Goal: Task Accomplishment & Management: Manage account settings

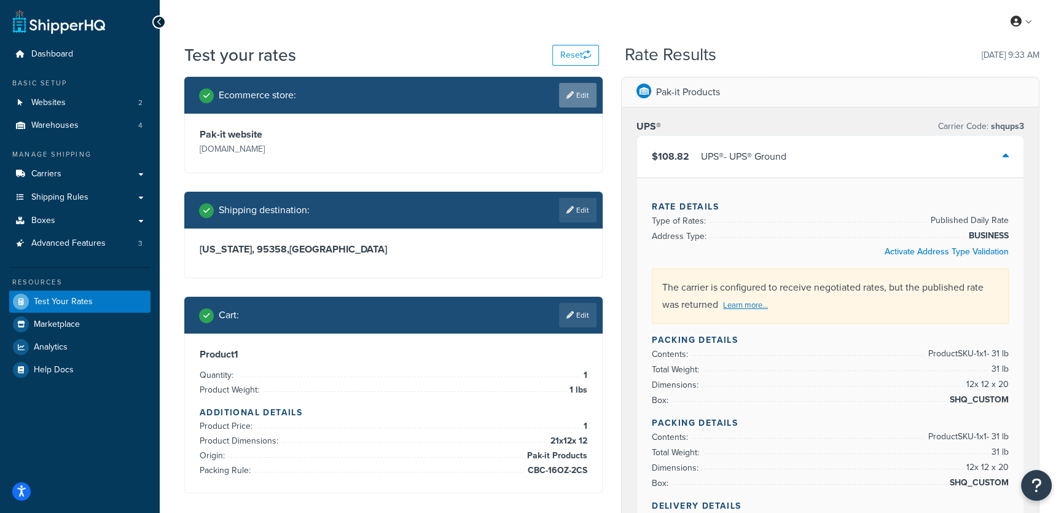
click at [581, 92] on link "Edit" at bounding box center [577, 95] width 37 height 25
select select "f745d8b610fc13be3cf5a568925aaed9"
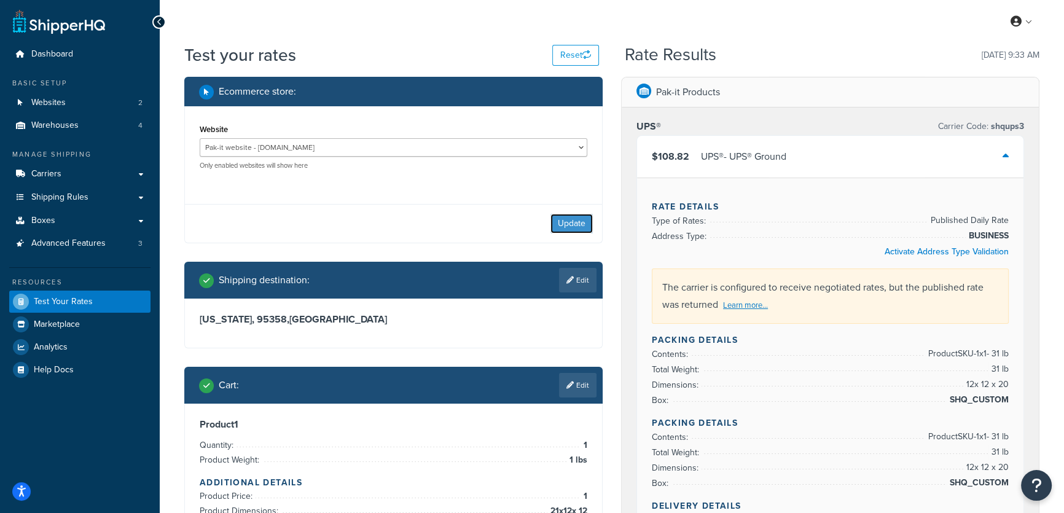
click at [575, 216] on button "Update" at bounding box center [572, 224] width 42 height 20
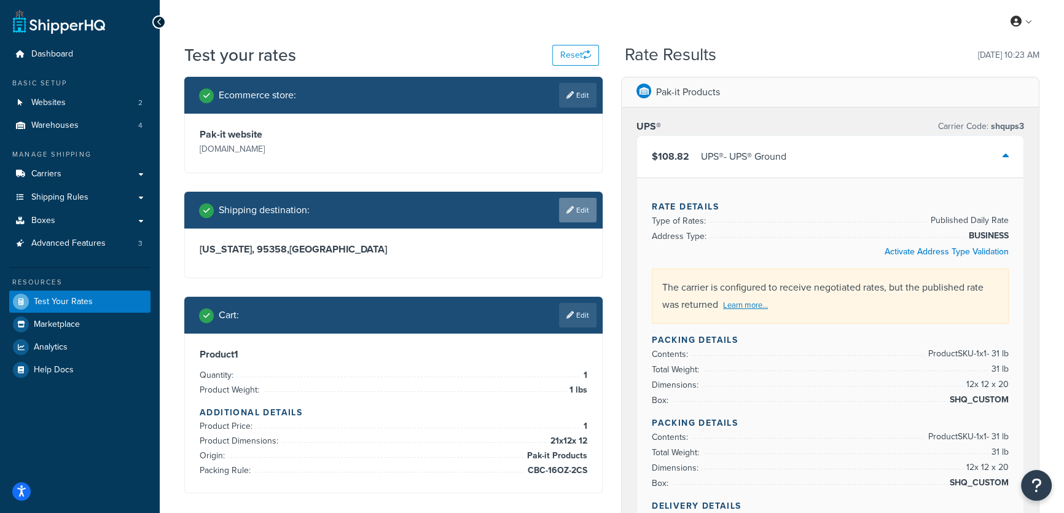
click at [581, 229] on div "Shipping destination : Edit" at bounding box center [393, 210] width 418 height 37
click at [577, 217] on link "Edit" at bounding box center [577, 210] width 37 height 25
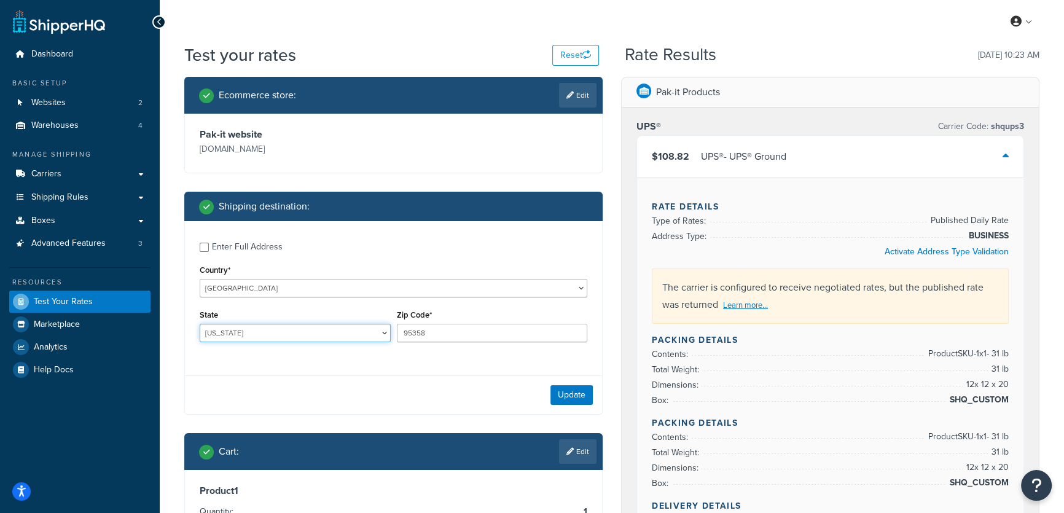
click at [246, 335] on select "Alabama Alaska American Samoa Arizona Arkansas Armed Forces Americas Armed Forc…" at bounding box center [295, 333] width 191 height 18
select select "TX"
click at [200, 324] on select "Alabama Alaska American Samoa Arizona Arkansas Armed Forces Americas Armed Forc…" at bounding box center [295, 333] width 191 height 18
drag, startPoint x: 430, startPoint y: 328, endPoint x: 393, endPoint y: 326, distance: 37.0
click at [394, 326] on div "Zip Code* 95358" at bounding box center [492, 329] width 197 height 45
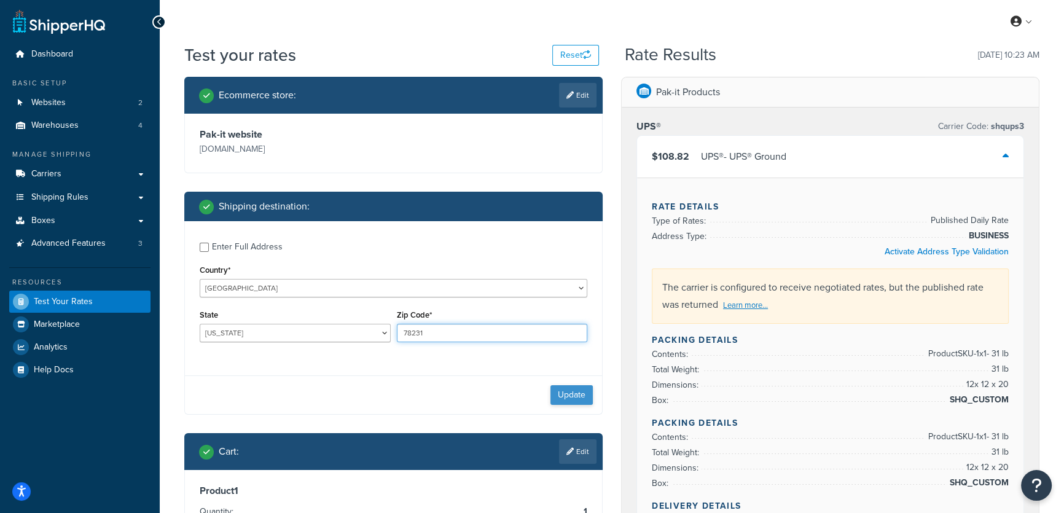
type input "78231"
click at [577, 397] on button "Update" at bounding box center [572, 395] width 42 height 20
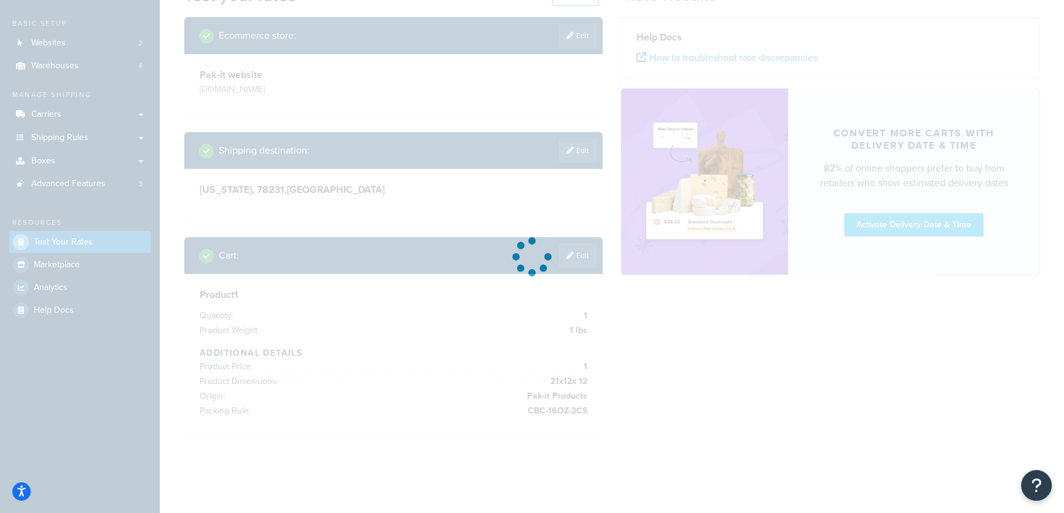
scroll to position [78, 0]
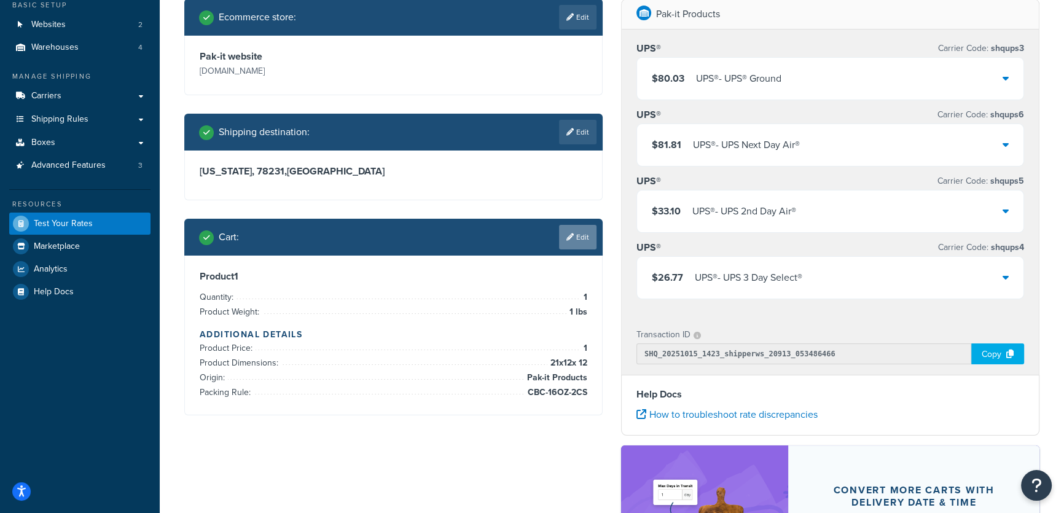
click at [572, 235] on icon at bounding box center [570, 237] width 7 height 7
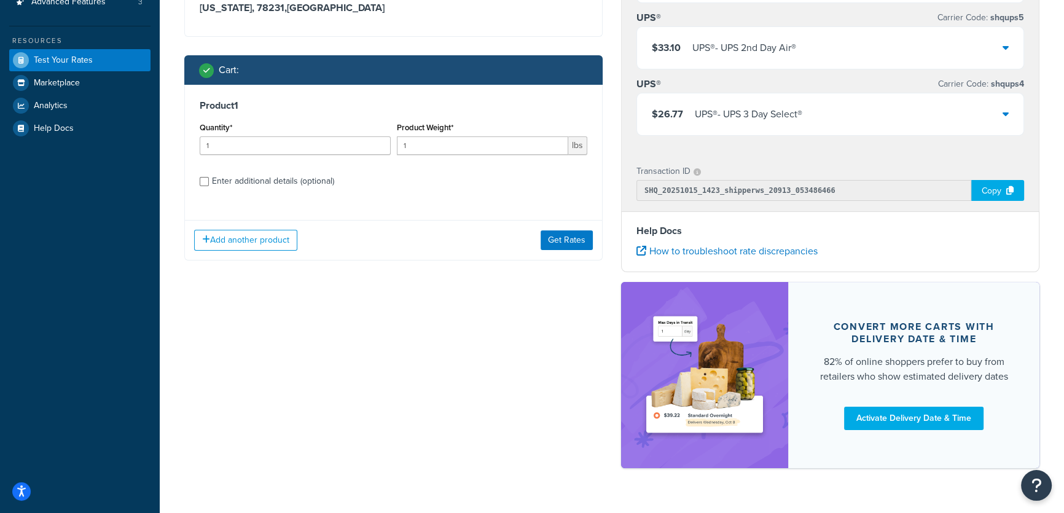
scroll to position [214, 0]
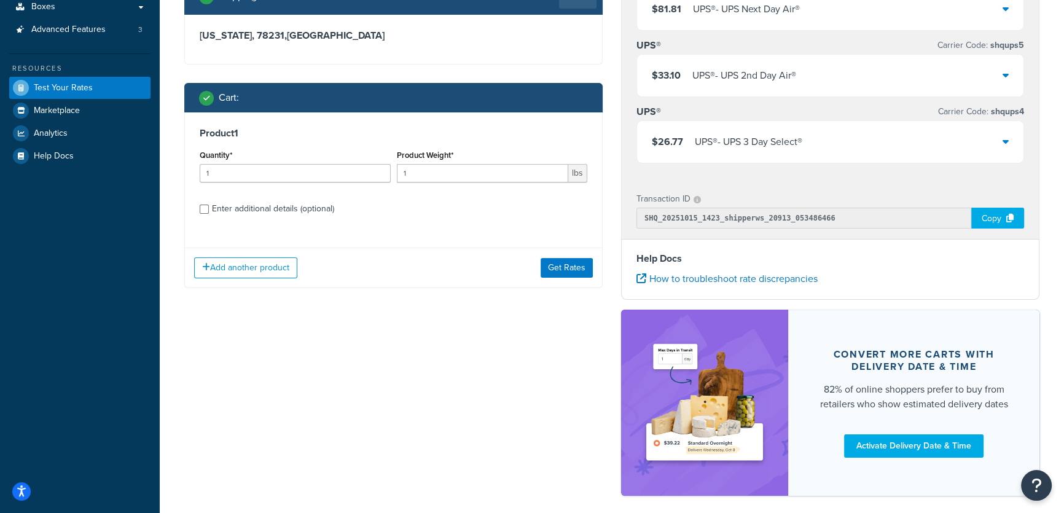
click at [261, 209] on div "Enter additional details (optional)" at bounding box center [273, 208] width 122 height 17
click at [209, 209] on input "Enter additional details (optional)" at bounding box center [204, 209] width 9 height 9
checkbox input "true"
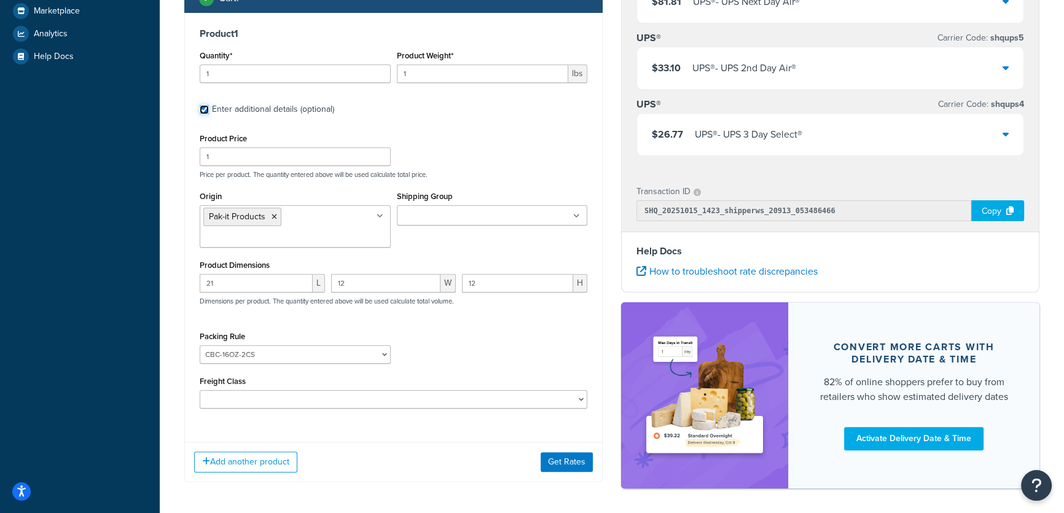
scroll to position [326, 0]
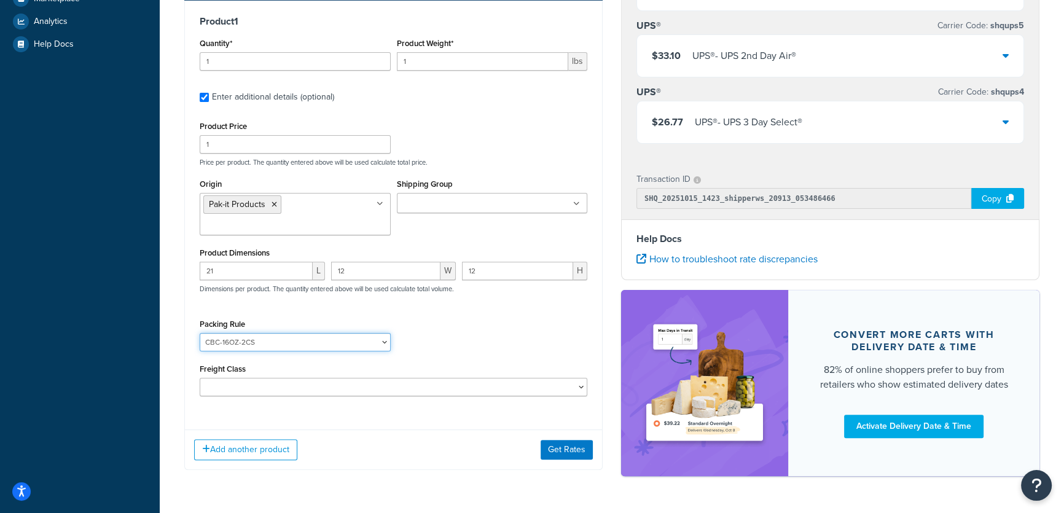
click at [324, 337] on select "12PAK BBP/BD/SDAP BREWPAK BREWPAK-4 CANCARD SNAPPER 4 CANCARD SNAPPER 6 CANCLIP…" at bounding box center [295, 342] width 191 height 18
select select "24405"
click at [200, 333] on select "12PAK BBP/BD/SDAP BREWPAK BREWPAK-4 CANCARD SNAPPER 4 CANCARD SNAPPER 6 CANCLIP…" at bounding box center [295, 342] width 191 height 18
click at [272, 341] on select "12PAK BBP/BD/SDAP BREWPAK BREWPAK-4 CANCARD SNAPPER 4 CANCARD SNAPPER 6 CANCLIP…" at bounding box center [295, 342] width 191 height 18
select select
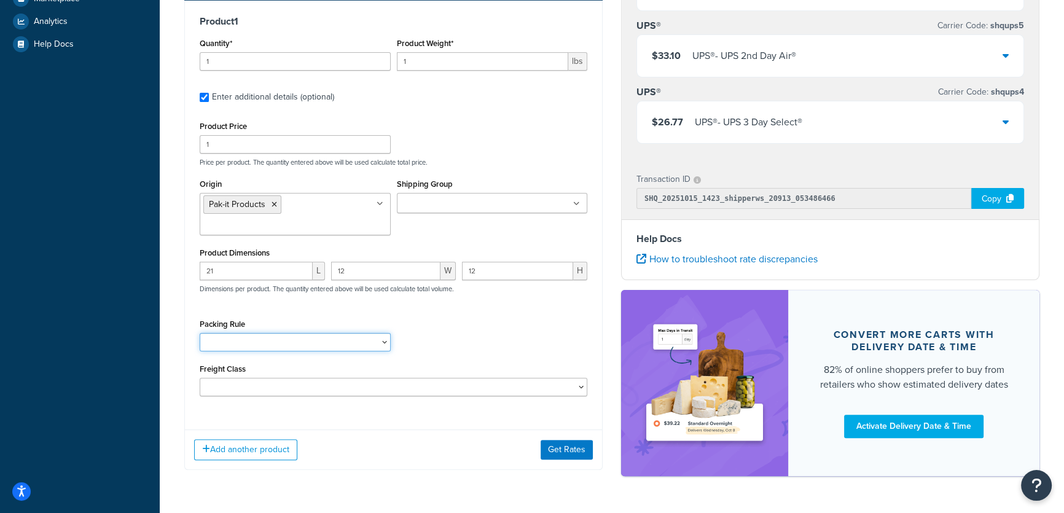
click at [200, 333] on select "12PAK BBP/BD/SDAP BREWPAK BREWPAK-4 CANCARD SNAPPER 4 CANCARD SNAPPER 6 CANCLIP…" at bounding box center [295, 342] width 191 height 18
drag, startPoint x: 410, startPoint y: 60, endPoint x: 387, endPoint y: 60, distance: 22.7
click at [387, 60] on div "Quantity* 1 Product Weight* 1 lbs" at bounding box center [394, 57] width 394 height 45
type input "32"
click at [559, 449] on button "Get Rates" at bounding box center [567, 450] width 52 height 20
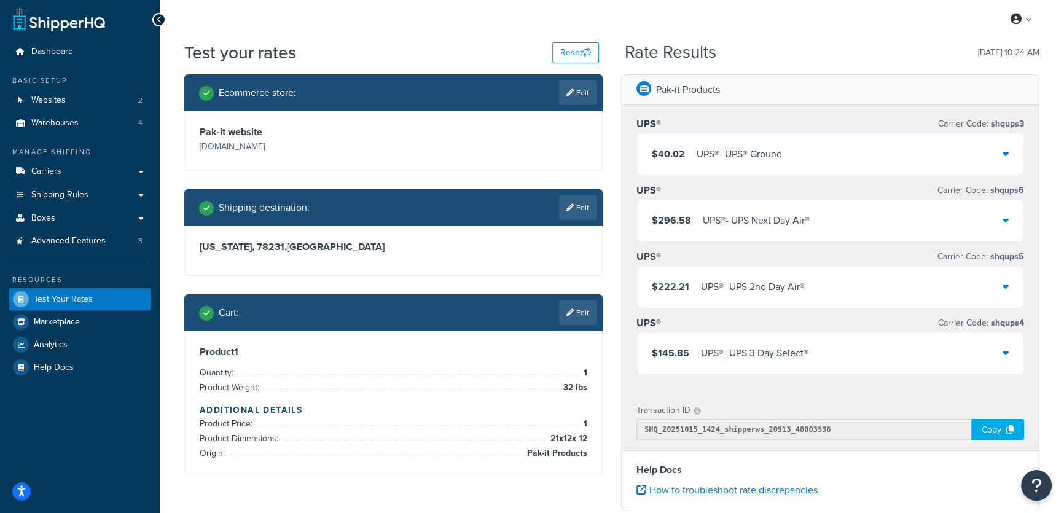
scroll to position [0, 0]
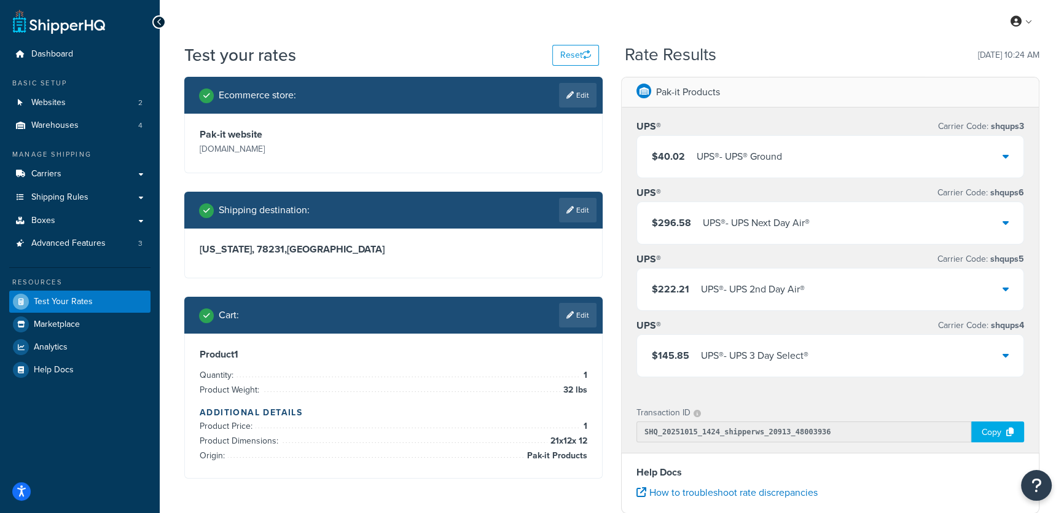
click at [1012, 159] on div "$40.02 UPS® - UPS® Ground" at bounding box center [830, 157] width 387 height 42
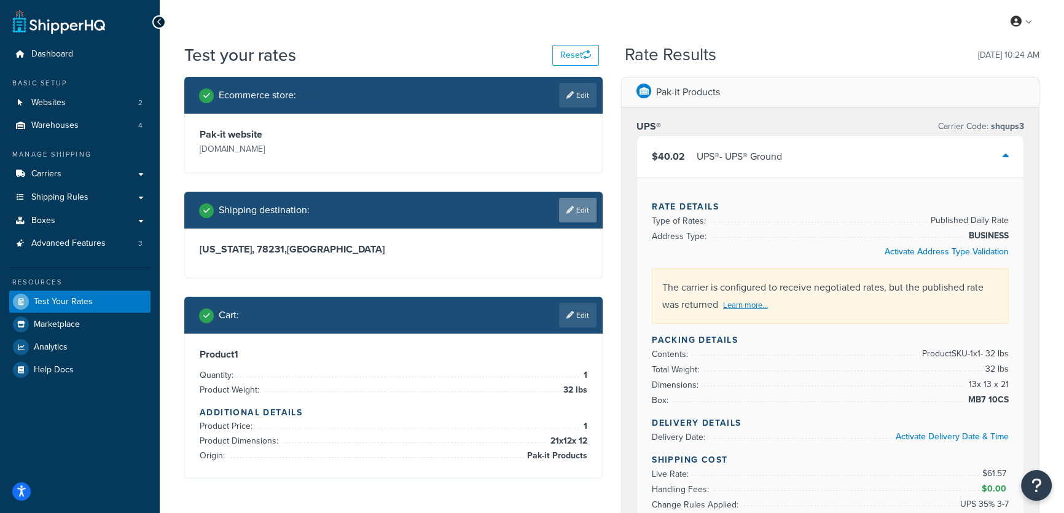
click at [576, 210] on link "Edit" at bounding box center [577, 210] width 37 height 25
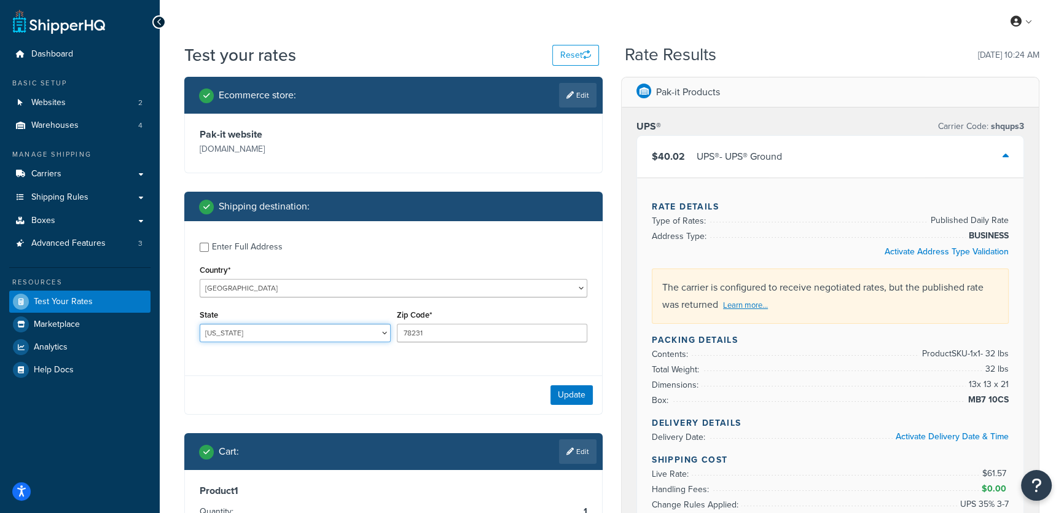
click at [262, 332] on select "Alabama Alaska American Samoa Arizona Arkansas Armed Forces Americas Armed Forc…" at bounding box center [295, 333] width 191 height 18
select select "OH"
click at [200, 324] on select "Alabama Alaska American Samoa Arizona Arkansas Armed Forces Americas Armed Forc…" at bounding box center [295, 333] width 191 height 18
type input "44131"
click at [563, 390] on button "Update" at bounding box center [572, 395] width 42 height 20
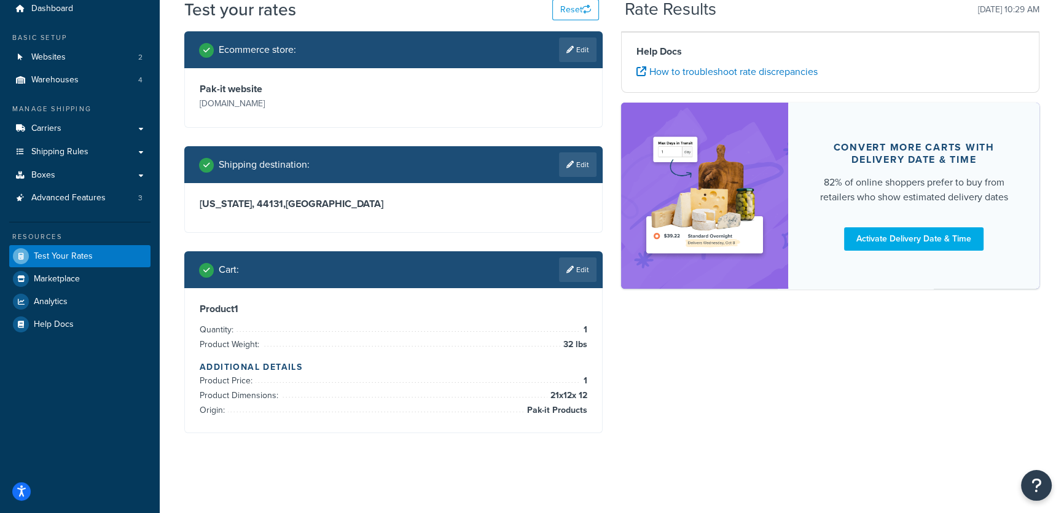
scroll to position [71, 0]
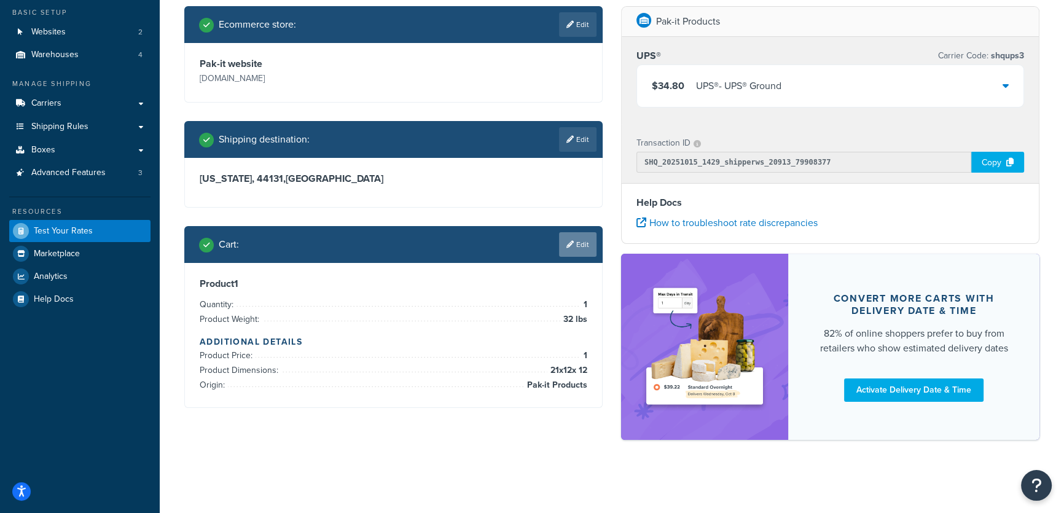
click at [578, 246] on link "Edit" at bounding box center [577, 244] width 37 height 25
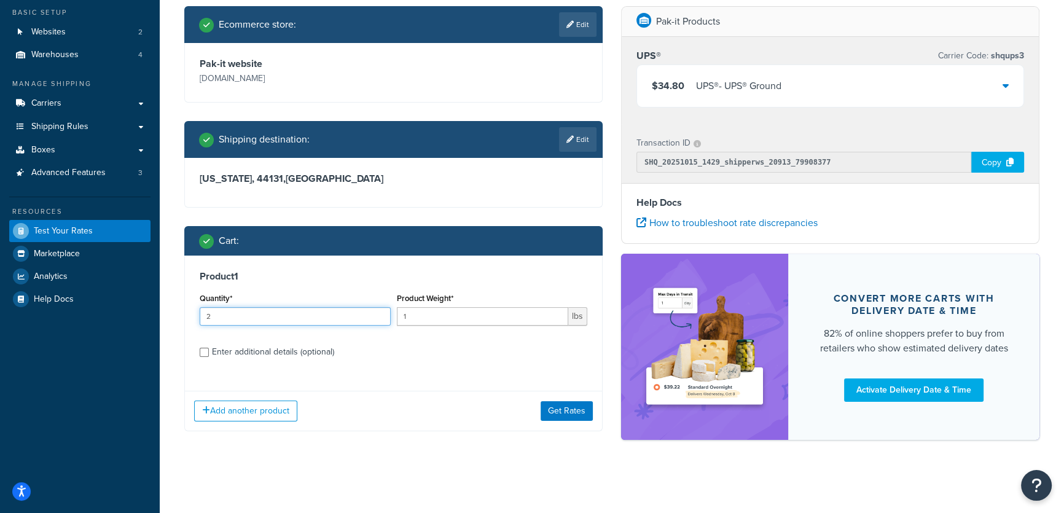
type input "2"
click at [379, 313] on input "2" at bounding box center [295, 316] width 191 height 18
click at [437, 307] on input "1" at bounding box center [483, 316] width 172 height 18
type input "32"
click at [254, 352] on div "Enter additional details (optional)" at bounding box center [273, 352] width 122 height 17
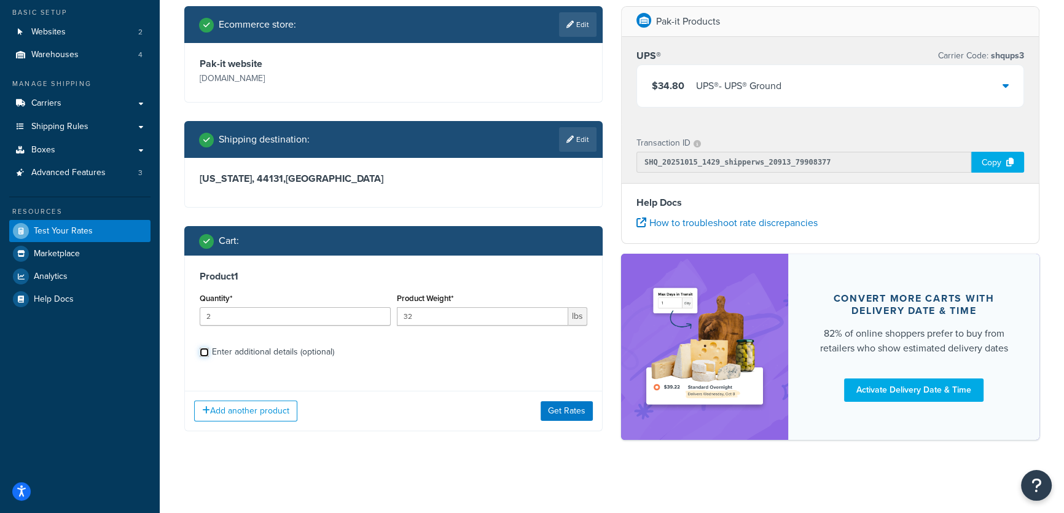
click at [209, 352] on input "Enter additional details (optional)" at bounding box center [204, 352] width 9 height 9
checkbox input "true"
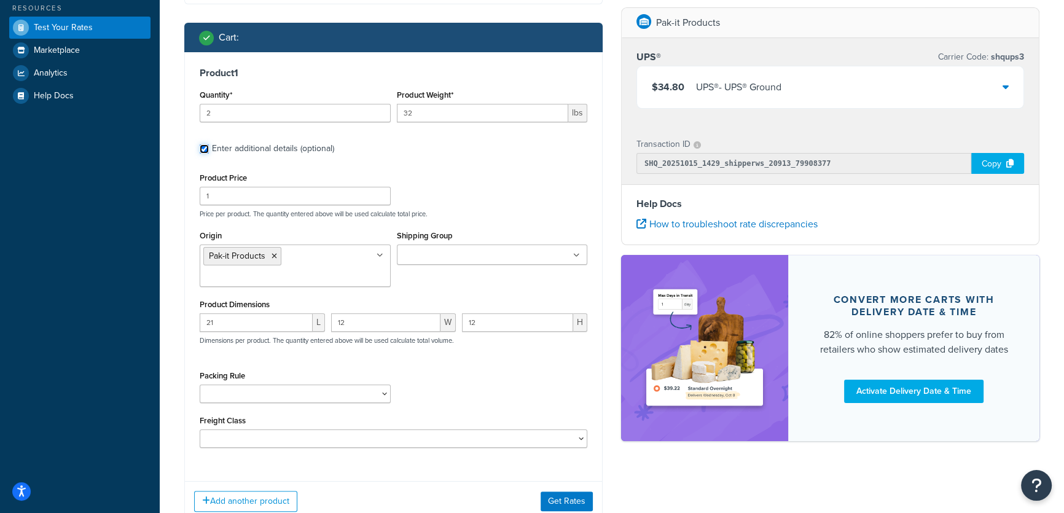
scroll to position [294, 0]
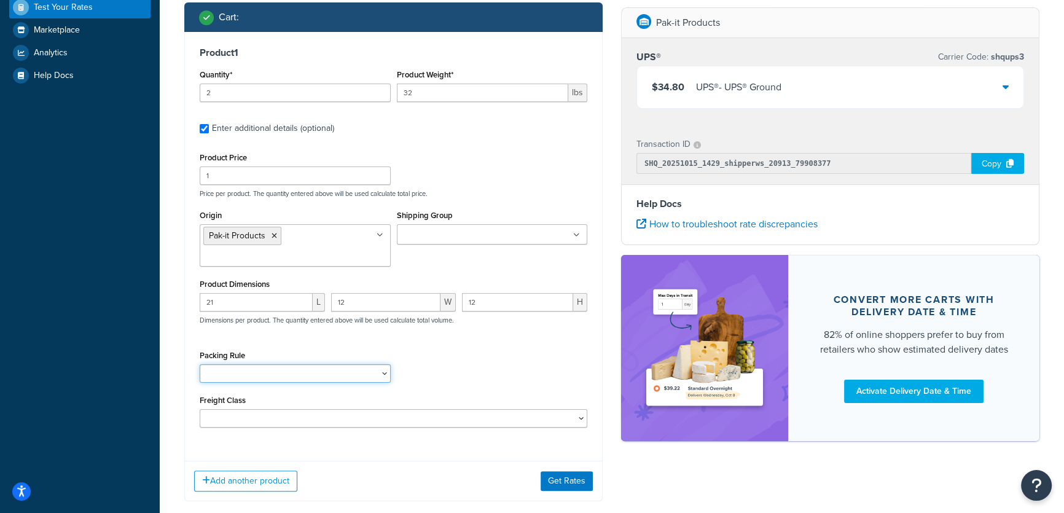
click at [252, 373] on select "12PAK BBP/BD/SDAP BREWPAK BREWPAK-4 CANCARD SNAPPER 4 CANCARD SNAPPER 6 CANCLIP…" at bounding box center [295, 373] width 191 height 18
select select "24749"
click at [200, 364] on select "12PAK BBP/BD/SDAP BREWPAK BREWPAK-4 CANCARD SNAPPER 4 CANCARD SNAPPER 6 CANCLIP…" at bounding box center [295, 373] width 191 height 18
click at [555, 477] on button "Get Rates" at bounding box center [567, 481] width 52 height 20
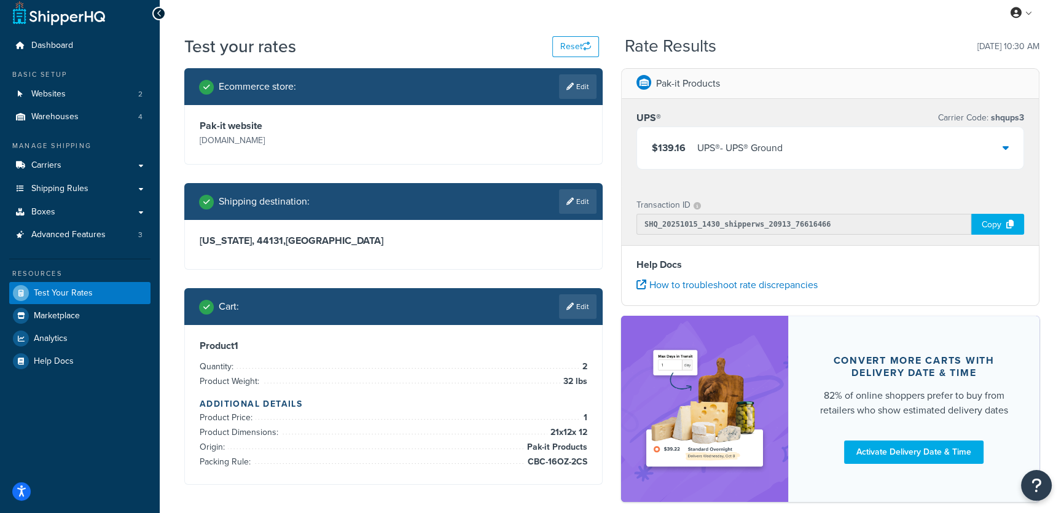
scroll to position [0, 0]
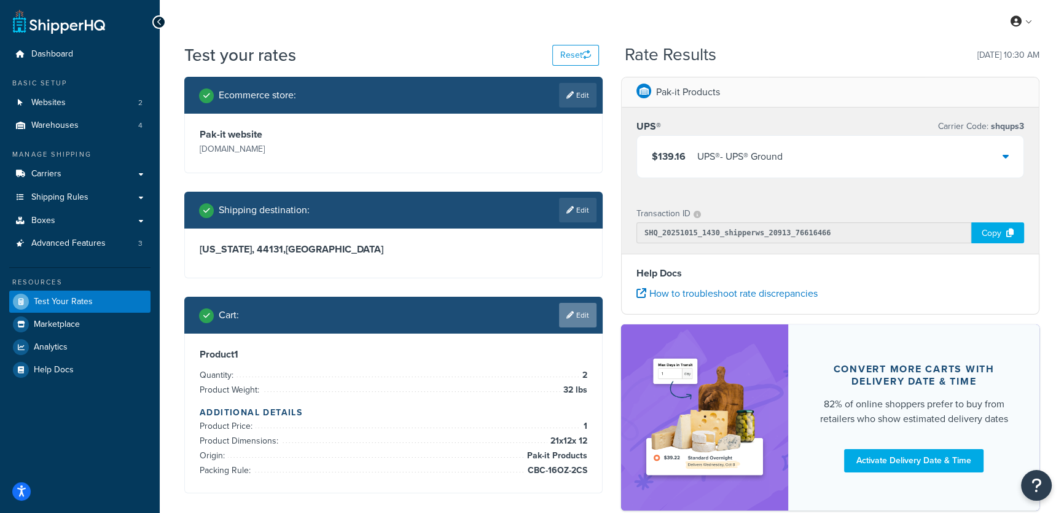
click at [577, 313] on link "Edit" at bounding box center [577, 315] width 37 height 25
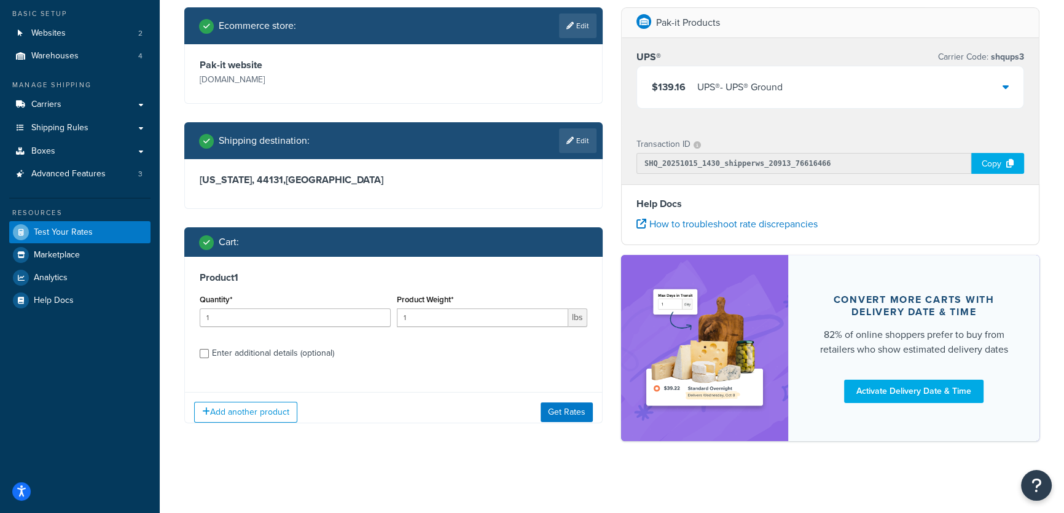
scroll to position [71, 0]
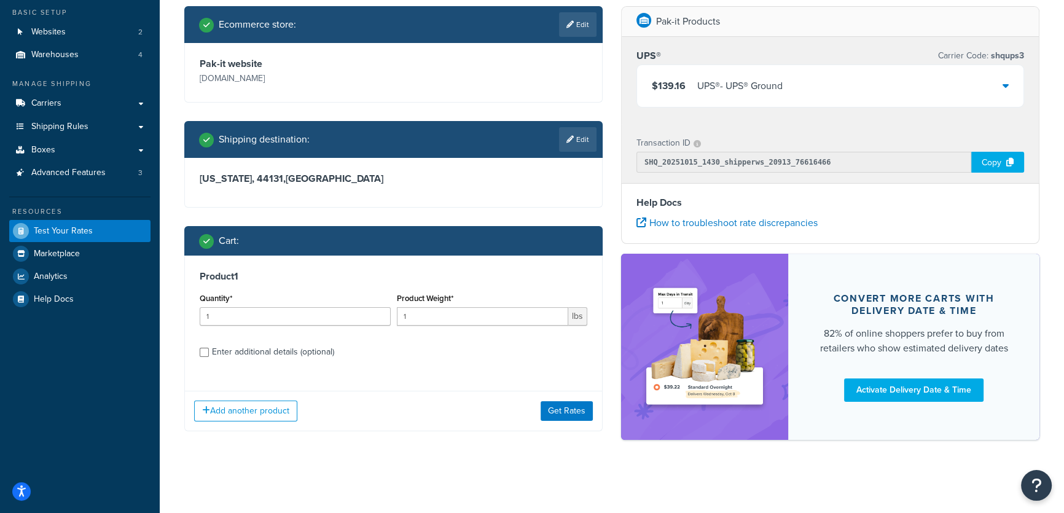
click at [318, 350] on div "Enter additional details (optional)" at bounding box center [273, 352] width 122 height 17
click at [209, 350] on input "Enter additional details (optional)" at bounding box center [204, 352] width 9 height 9
checkbox input "true"
select select "24749"
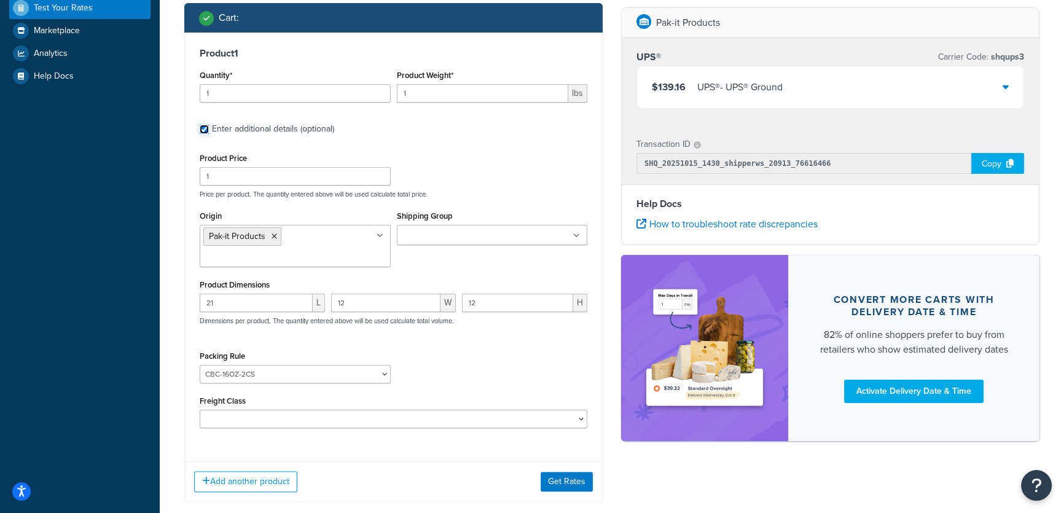
scroll to position [294, 0]
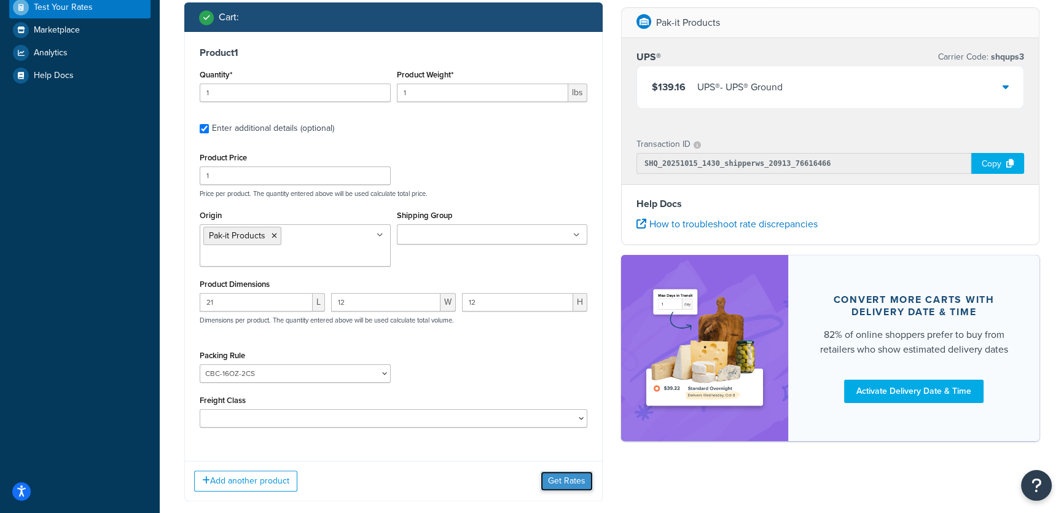
click at [573, 481] on button "Get Rates" at bounding box center [567, 481] width 52 height 20
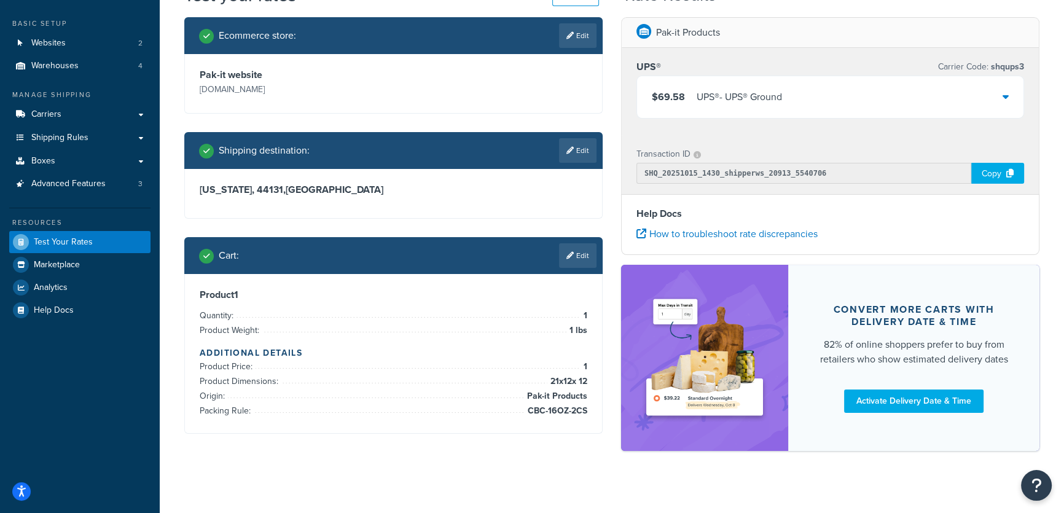
scroll to position [71, 0]
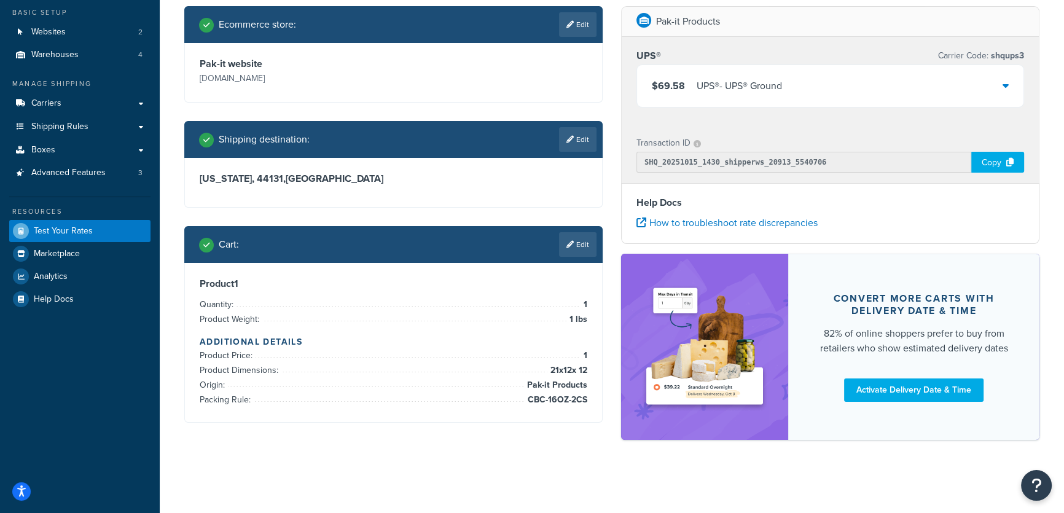
click at [1010, 82] on div "$69.58 UPS® - UPS® Ground" at bounding box center [830, 86] width 387 height 42
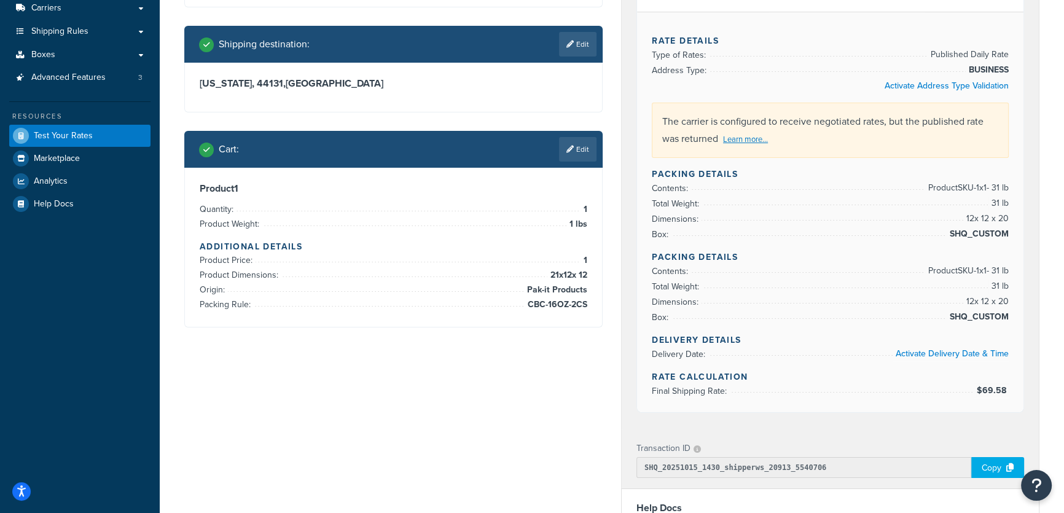
scroll to position [183, 0]
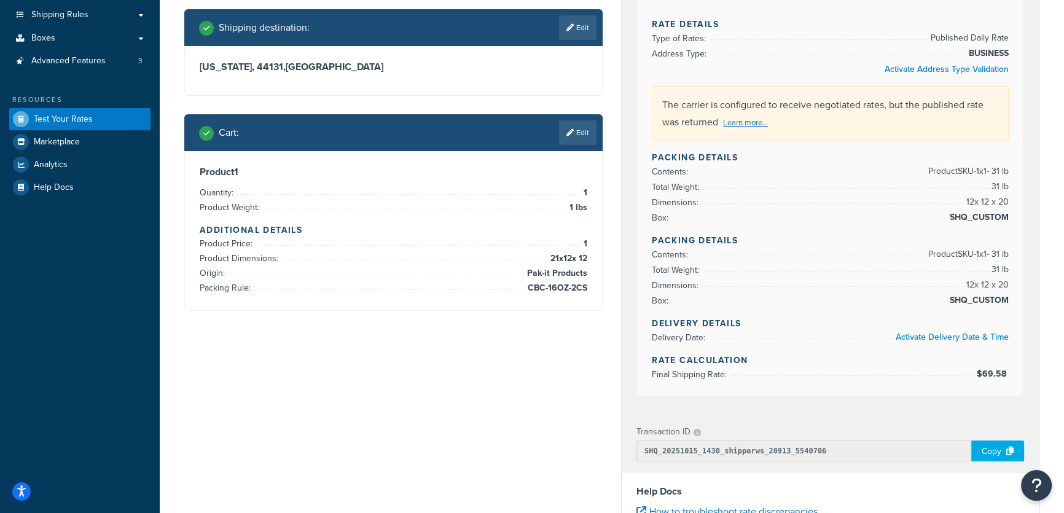
click at [863, 354] on h4 "Rate Calculation" at bounding box center [830, 360] width 357 height 13
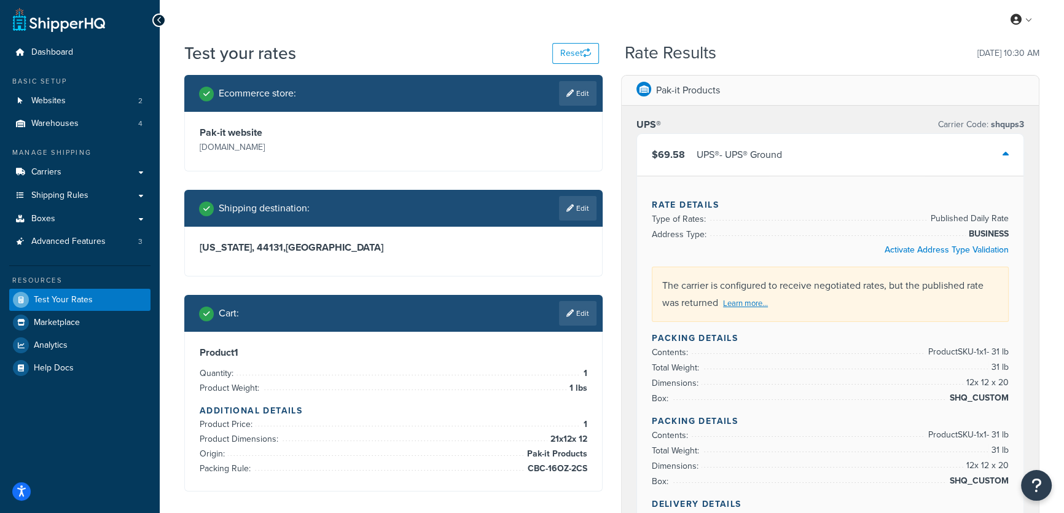
scroll to position [0, 0]
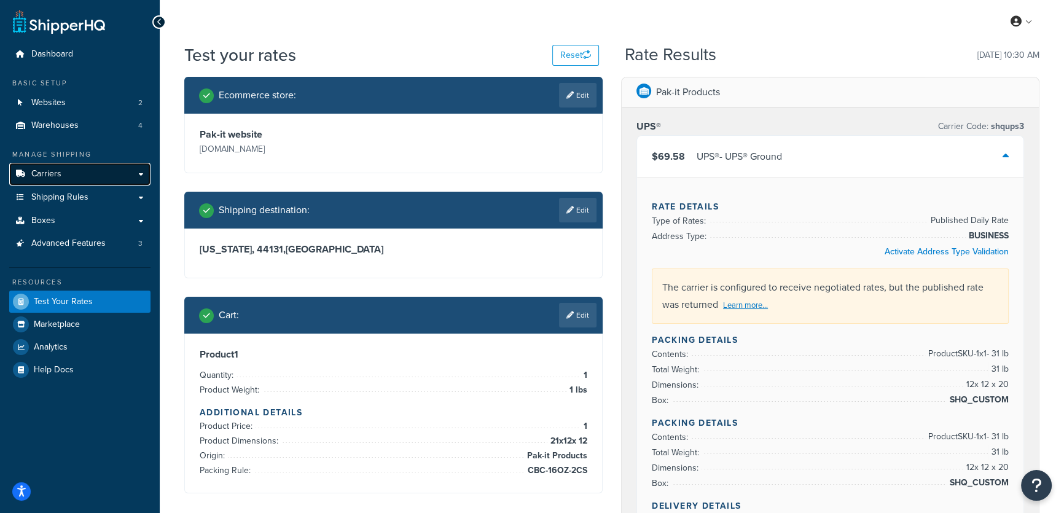
click at [94, 179] on link "Carriers" at bounding box center [79, 174] width 141 height 23
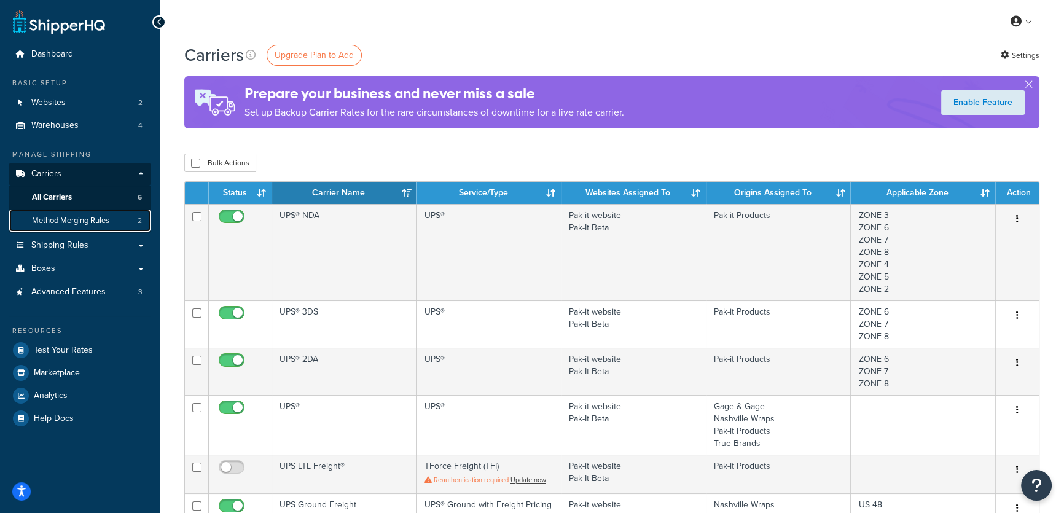
click at [63, 218] on span "Method Merging Rules" at bounding box center [70, 221] width 77 height 10
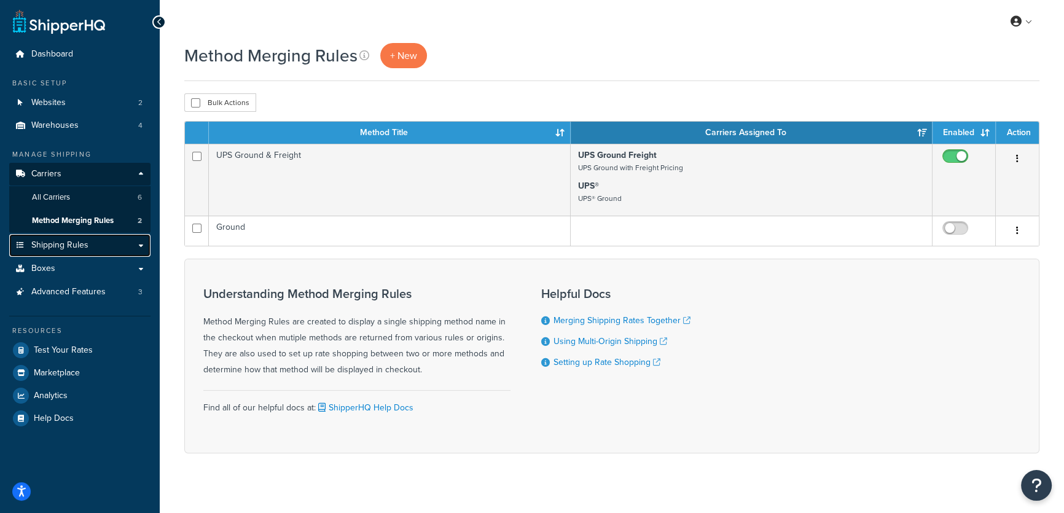
click at [60, 248] on span "Shipping Rules" at bounding box center [59, 245] width 57 height 10
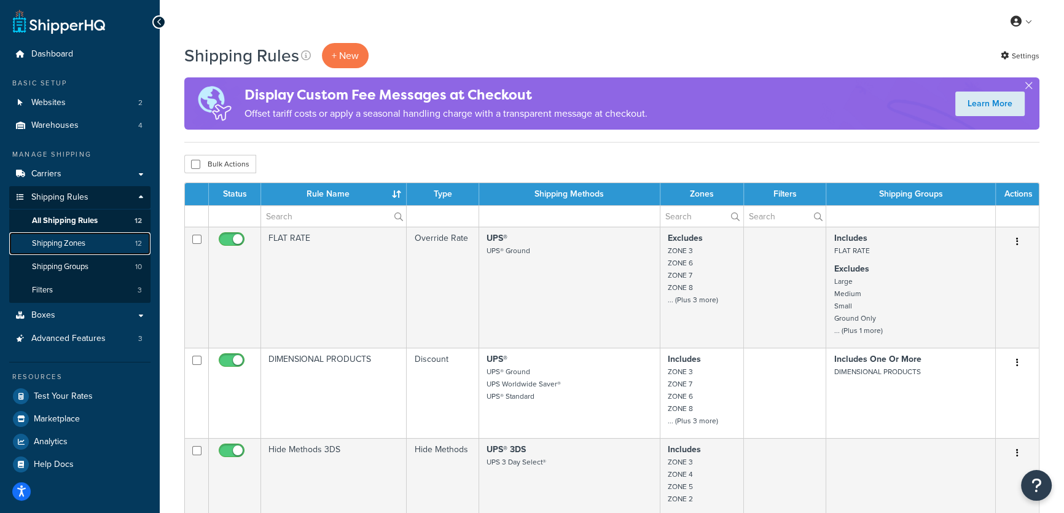
click at [68, 242] on span "Shipping Zones" at bounding box center [58, 243] width 53 height 10
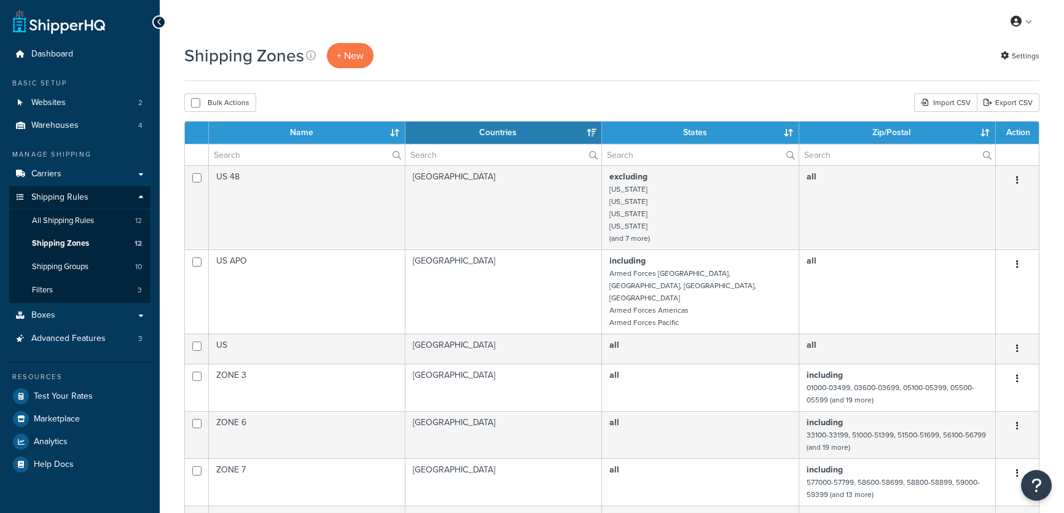
select select "15"
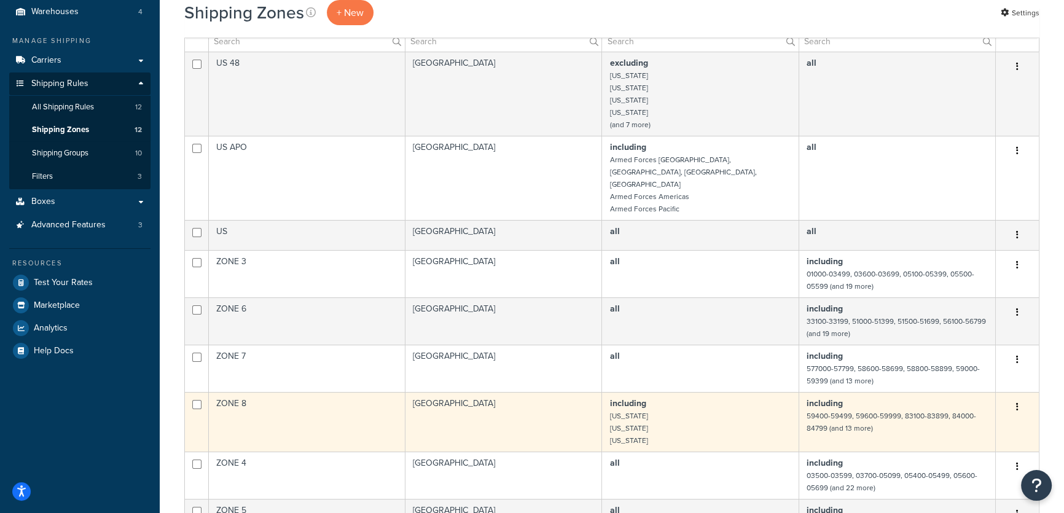
scroll to position [111, 0]
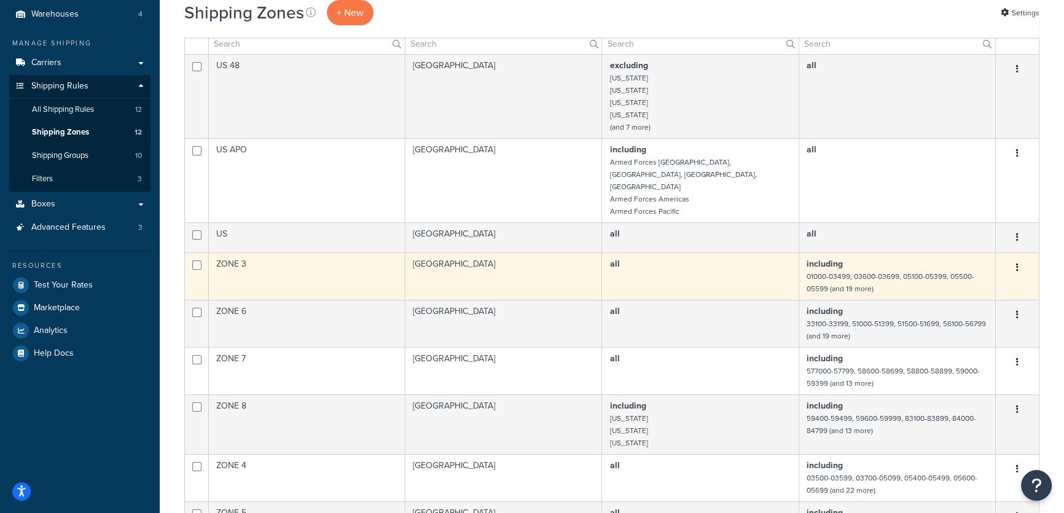
click at [1018, 263] on icon "button" at bounding box center [1017, 267] width 2 height 9
click at [940, 267] on link "Edit" at bounding box center [967, 266] width 97 height 25
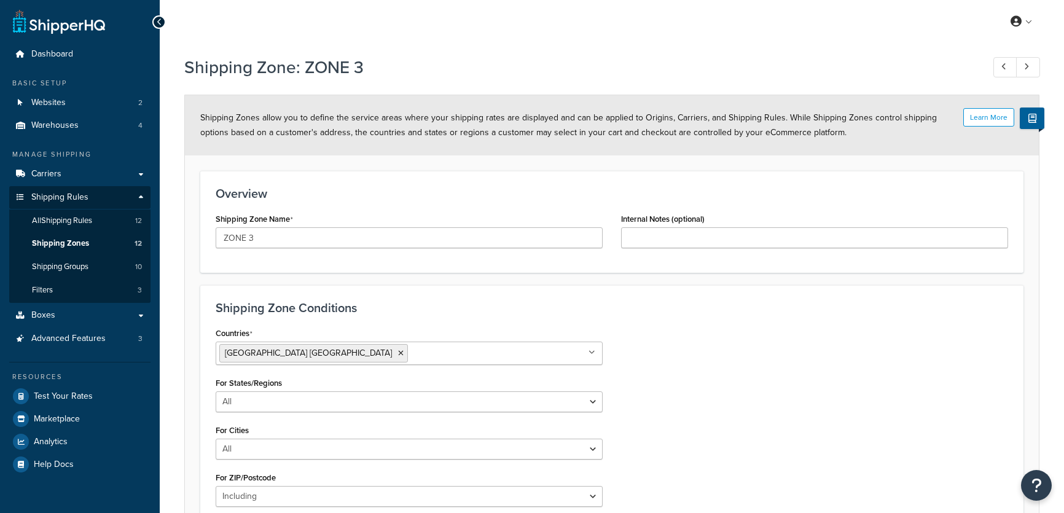
select select "including"
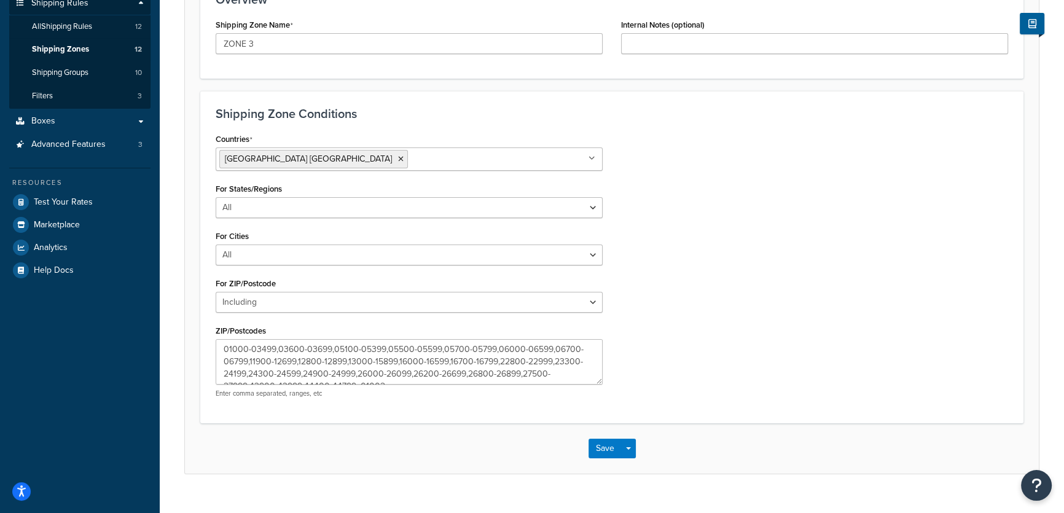
scroll to position [215, 0]
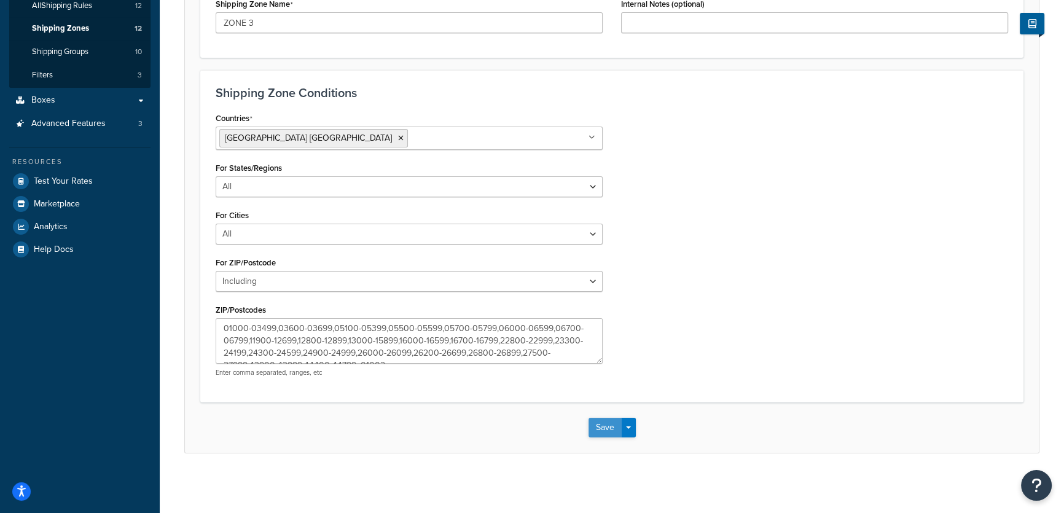
click at [602, 418] on button "Save" at bounding box center [605, 428] width 33 height 20
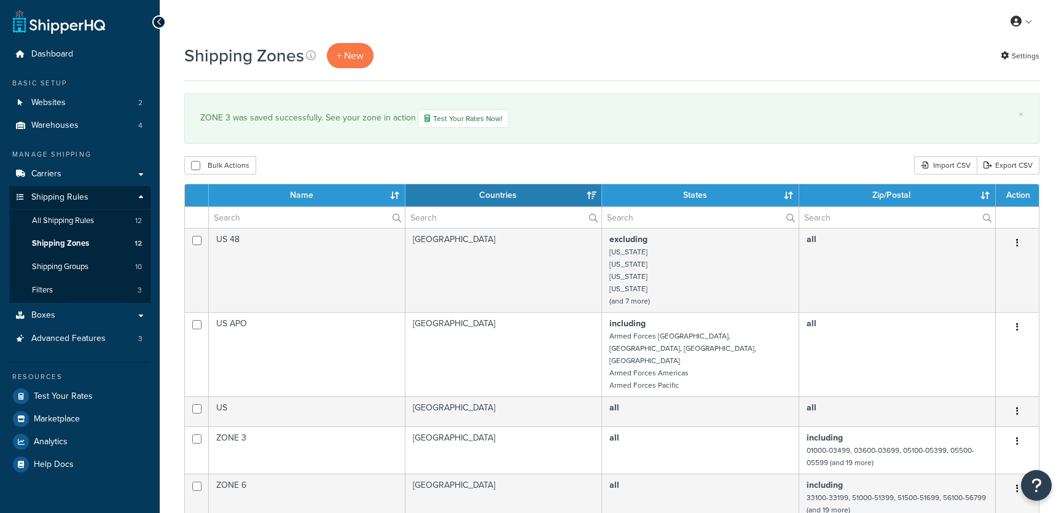
select select "15"
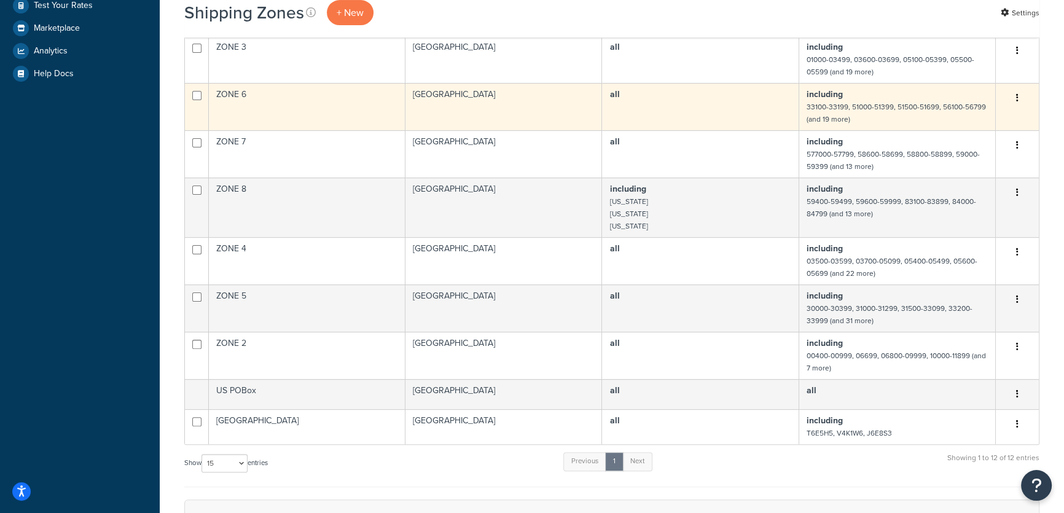
scroll to position [447, 0]
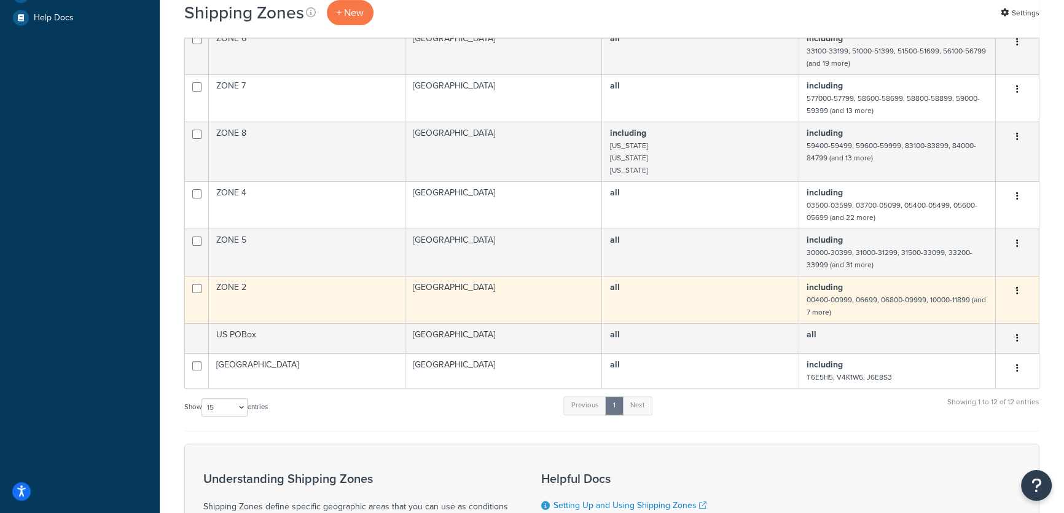
click at [1020, 281] on button "button" at bounding box center [1017, 291] width 17 height 20
click at [943, 286] on link "Edit" at bounding box center [967, 289] width 97 height 25
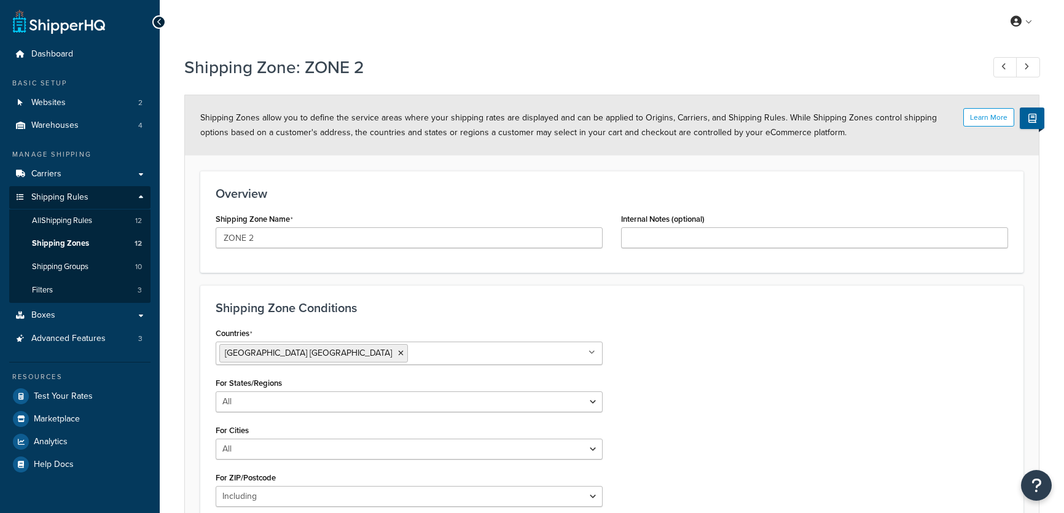
select select "including"
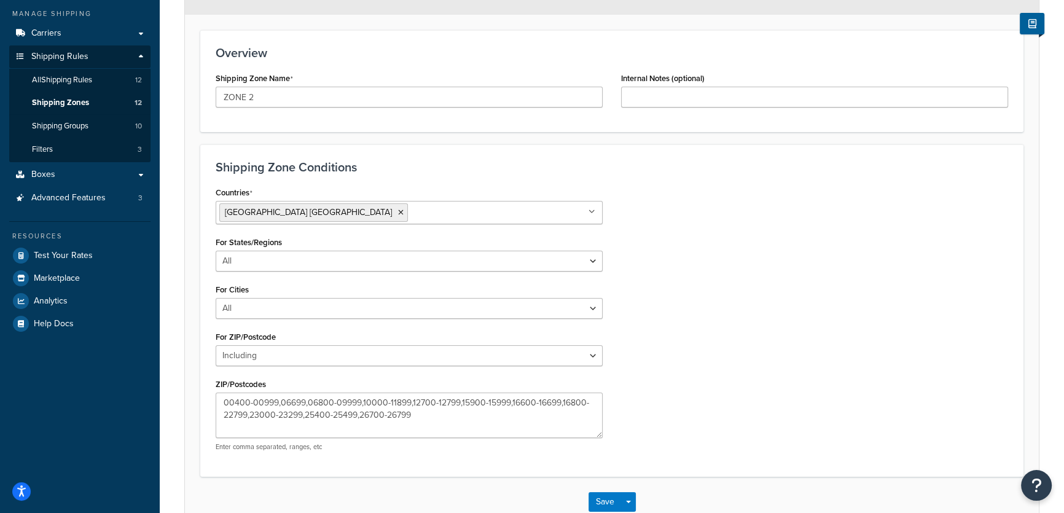
scroll to position [215, 0]
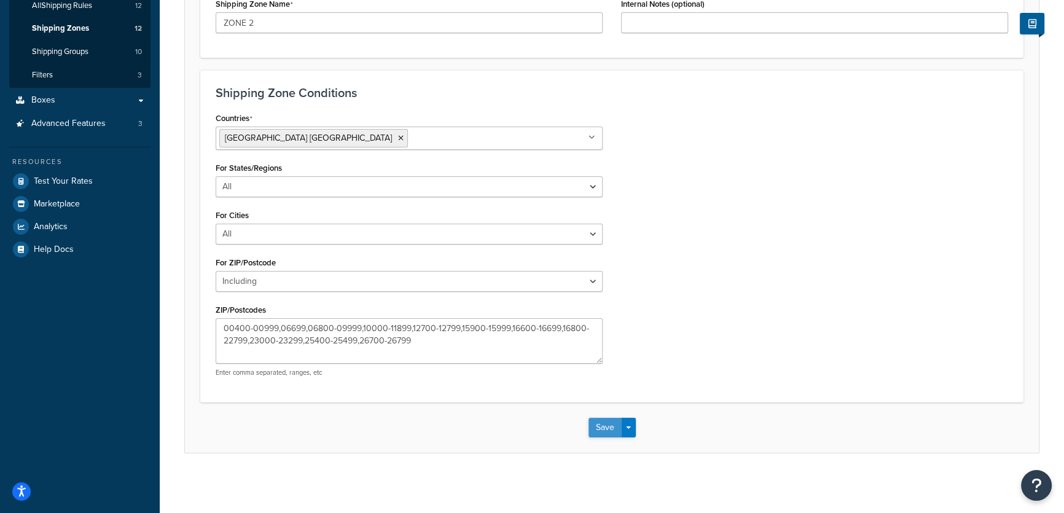
click at [605, 426] on button "Save" at bounding box center [605, 428] width 33 height 20
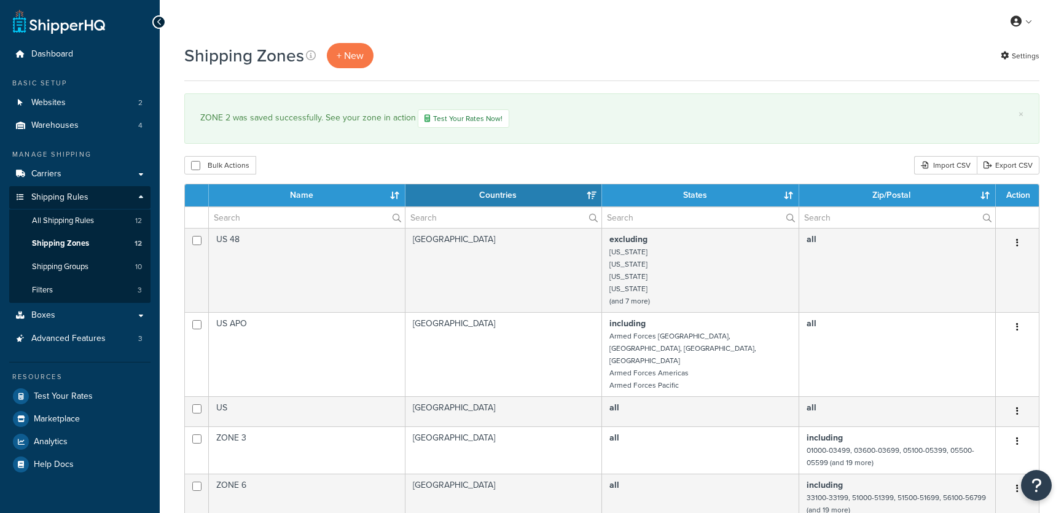
select select "15"
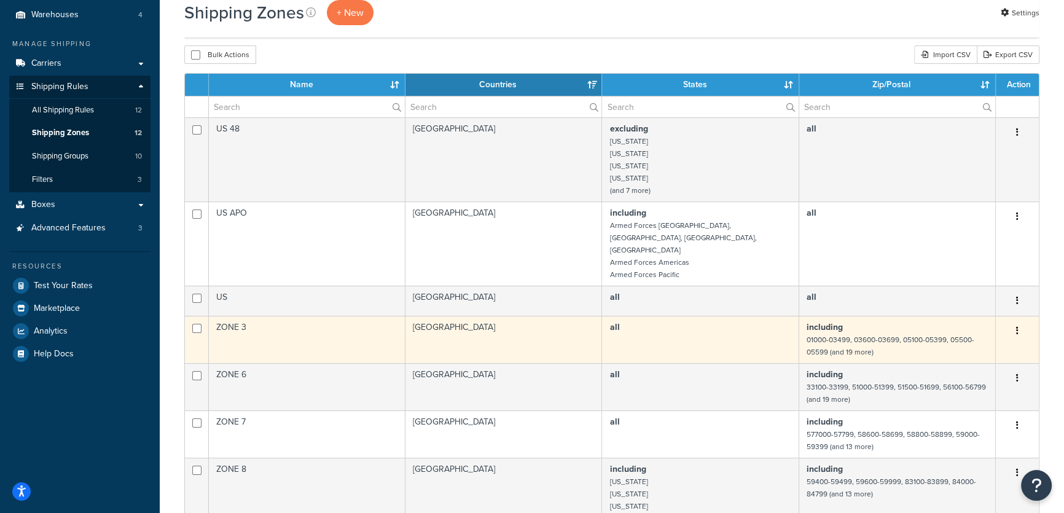
scroll to position [111, 0]
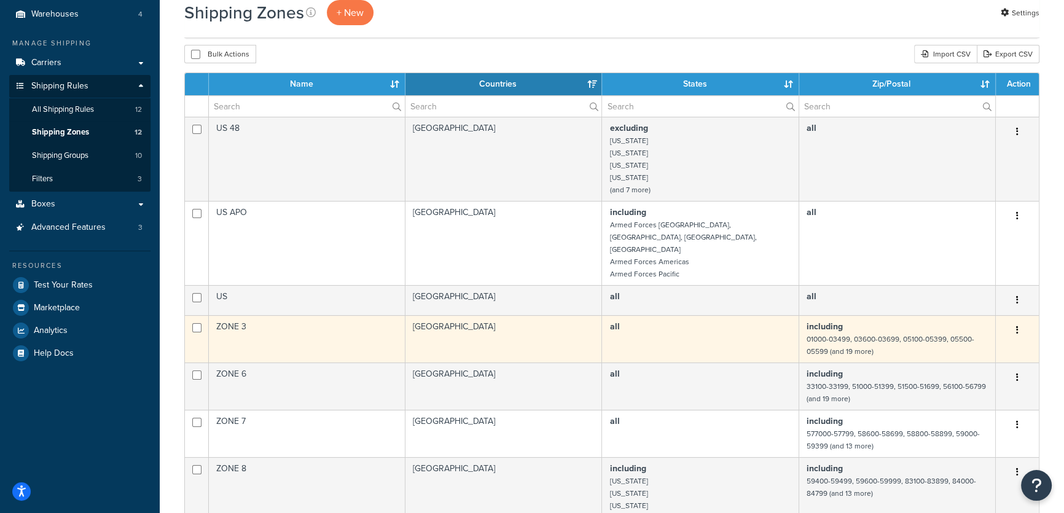
click at [1016, 326] on icon "button" at bounding box center [1017, 330] width 2 height 9
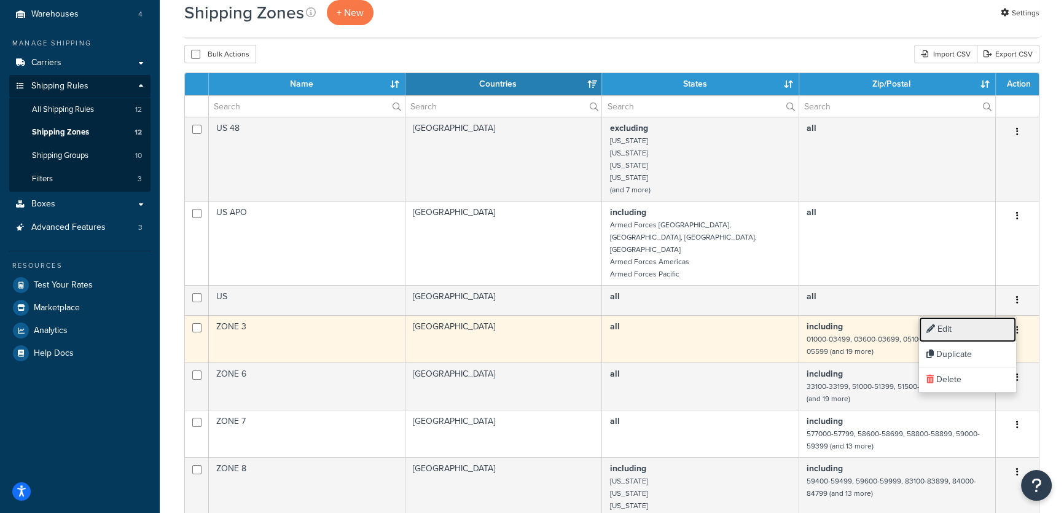
click at [946, 329] on link "Edit" at bounding box center [967, 329] width 97 height 25
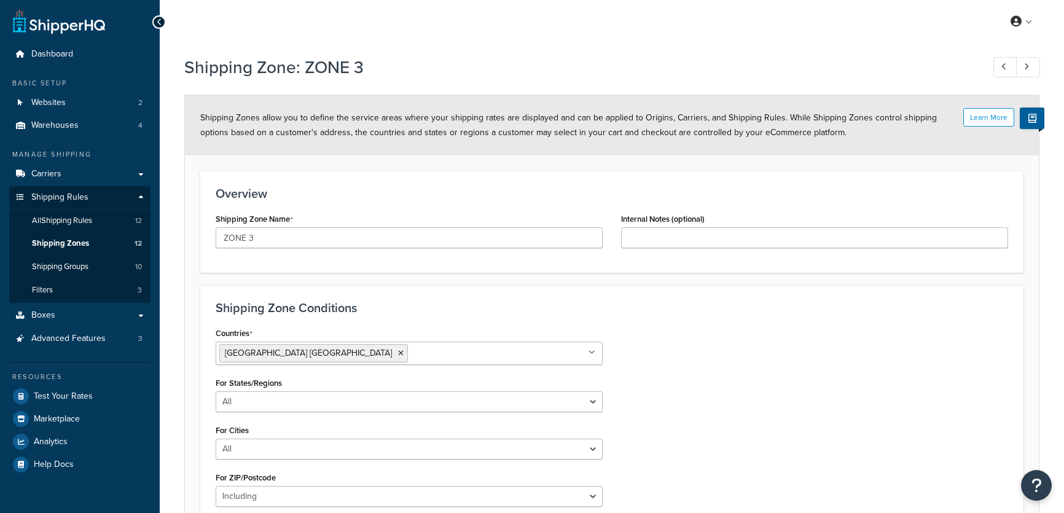
select select "including"
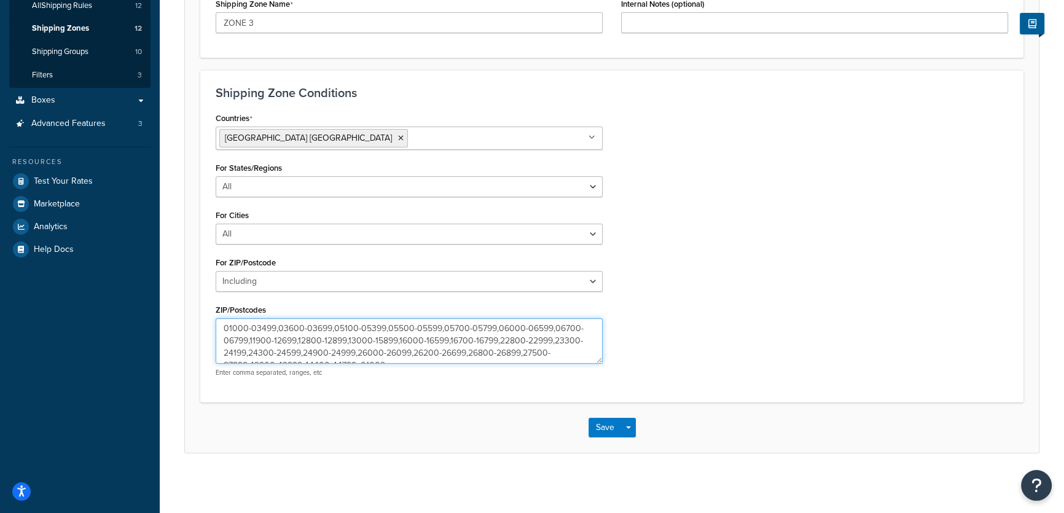
scroll to position [12, 0]
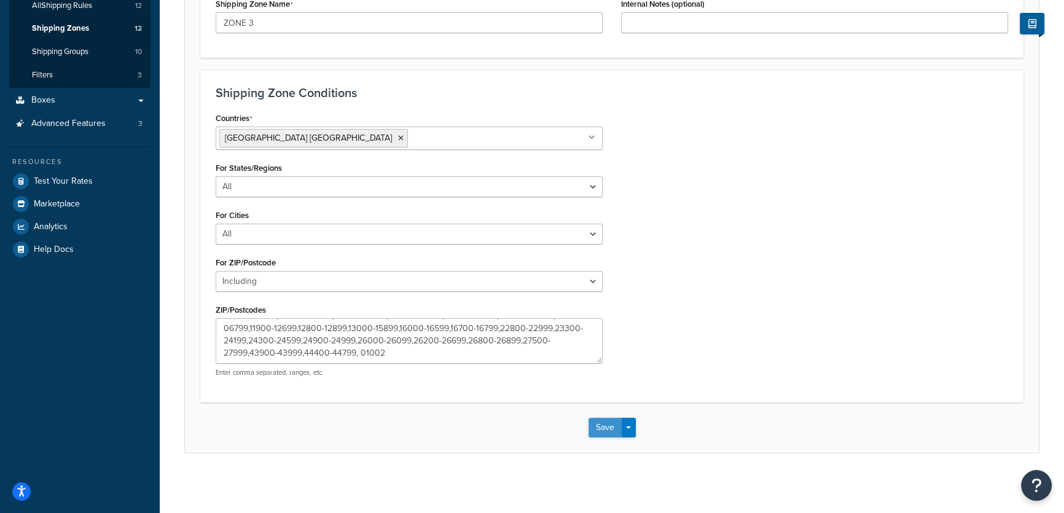
click at [592, 424] on button "Save" at bounding box center [605, 428] width 33 height 20
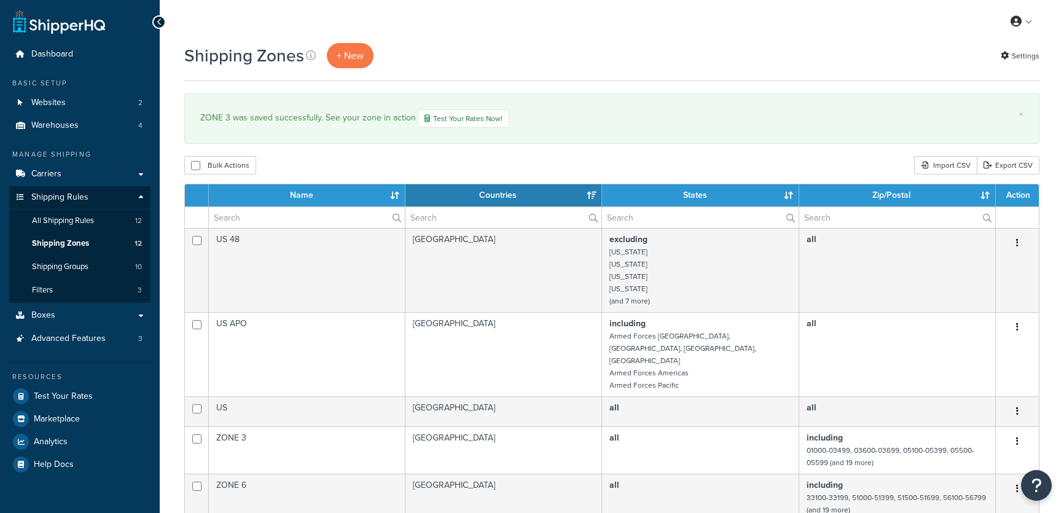
select select "15"
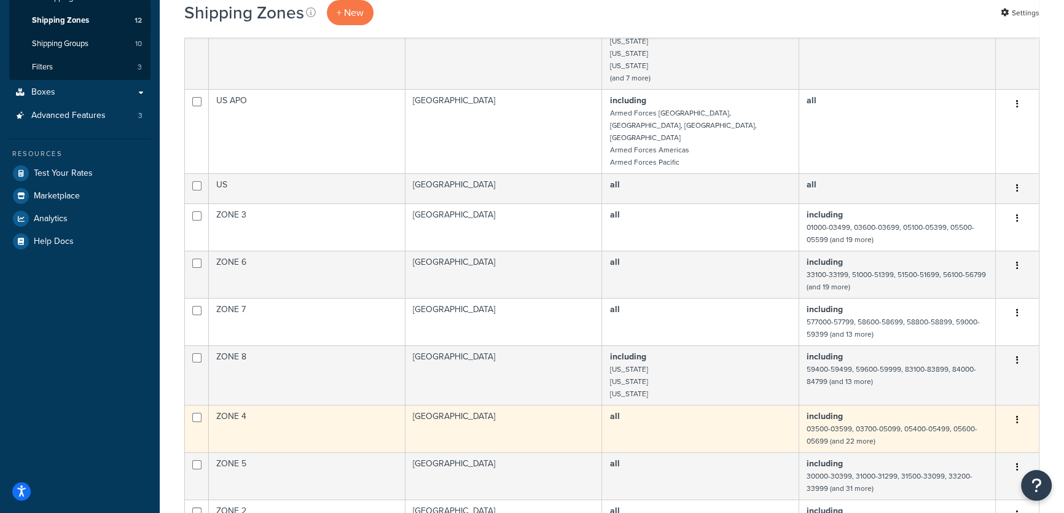
scroll to position [279, 0]
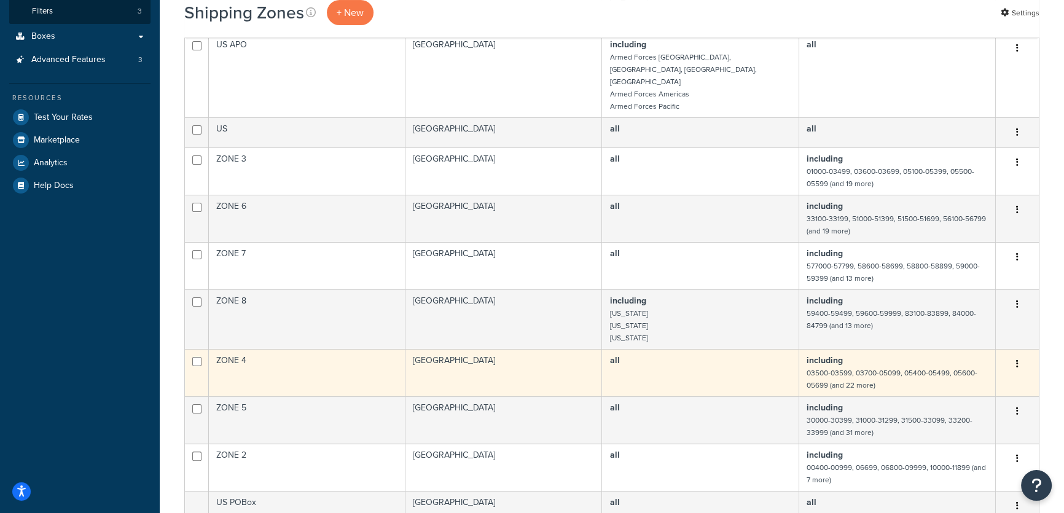
click at [1020, 355] on button "button" at bounding box center [1017, 365] width 17 height 20
click at [961, 363] on link "Edit" at bounding box center [967, 362] width 97 height 25
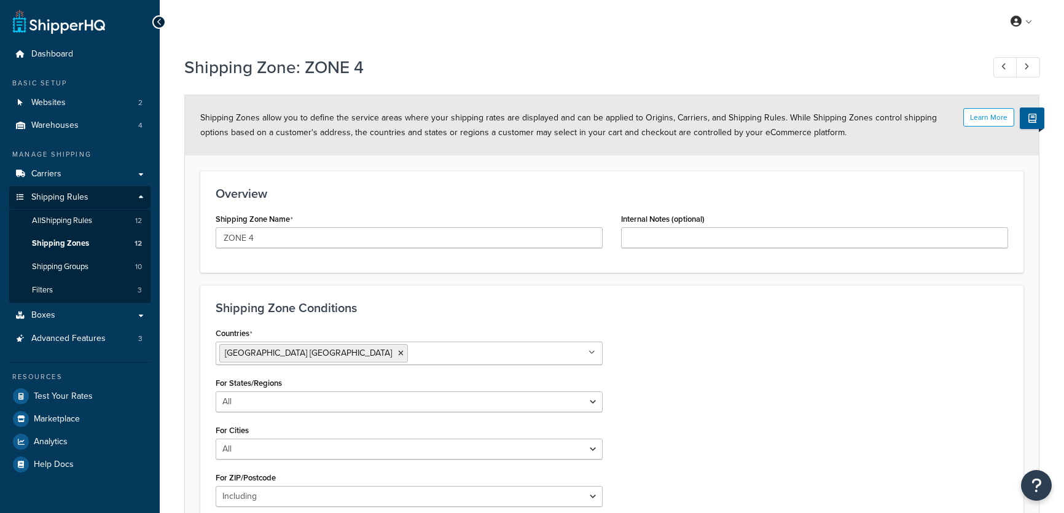
select select "including"
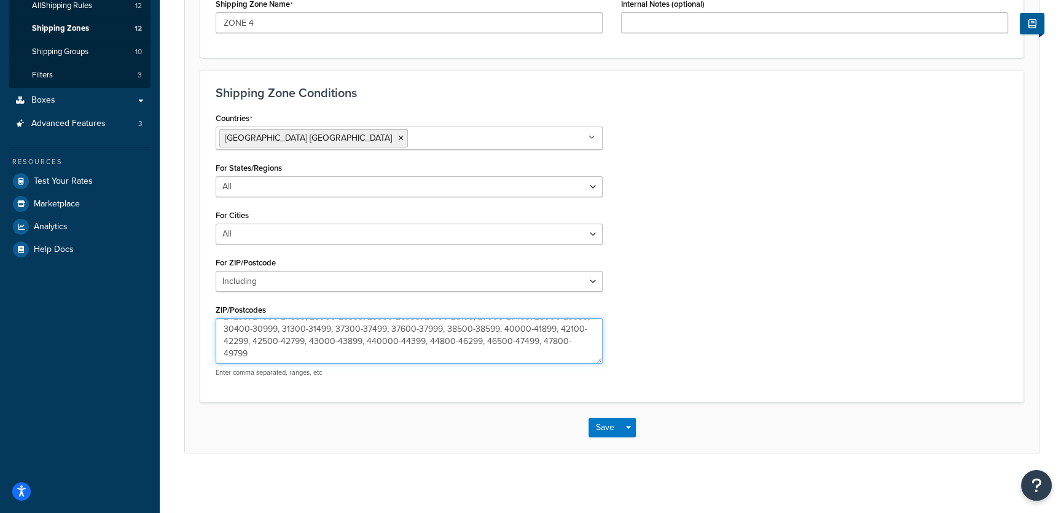
scroll to position [25, 0]
click at [469, 340] on textarea "03500-03599,03700-05099, 05400-05499, 05600-05699, 05800-05999, 12900-12999, 24…" at bounding box center [409, 340] width 387 height 45
type textarea "03500-03599,03700-05099, 05400-05499, 05600-05699, 05800-05999, 12900-12999, 24…"
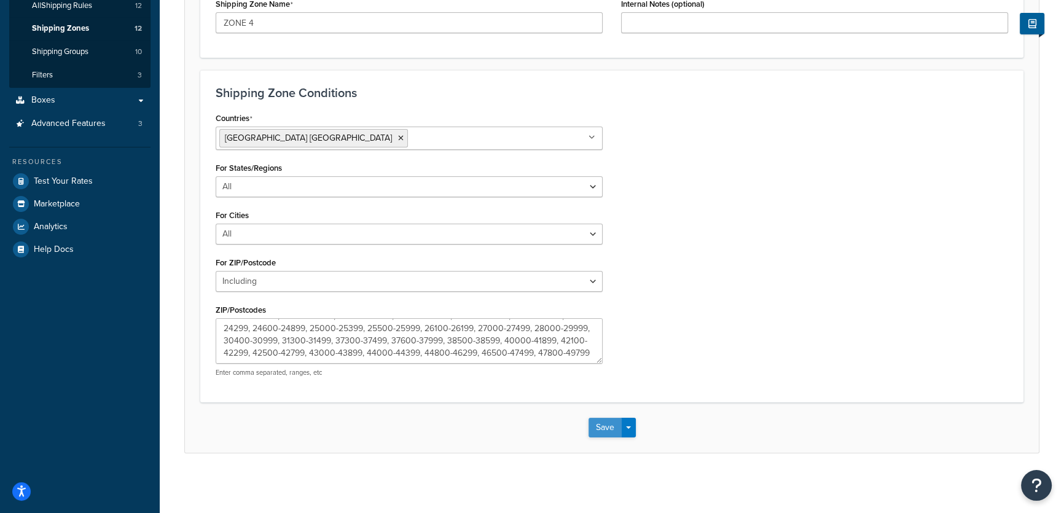
click at [606, 430] on button "Save" at bounding box center [605, 428] width 33 height 20
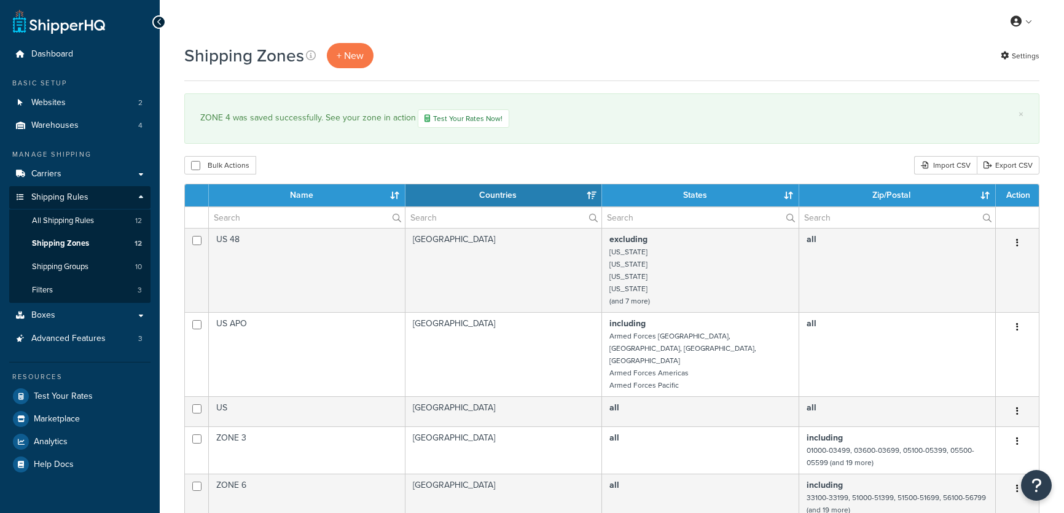
select select "15"
click at [449, 116] on link "Test Your Rates Now!" at bounding box center [464, 118] width 92 height 18
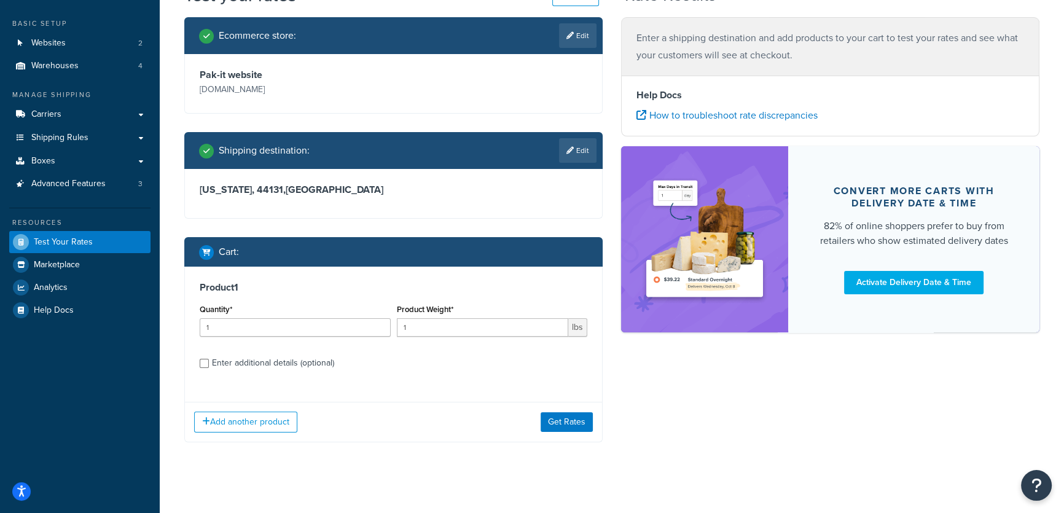
scroll to position [68, 0]
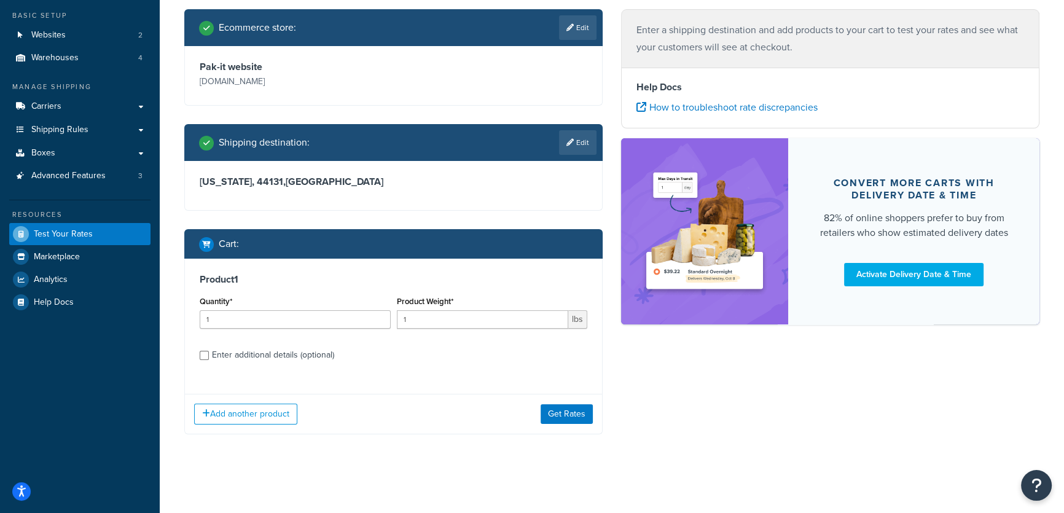
click at [301, 356] on div "Enter additional details (optional)" at bounding box center [273, 355] width 122 height 17
click at [209, 356] on input "Enter additional details (optional)" at bounding box center [204, 355] width 9 height 9
checkbox input "true"
select select "24749"
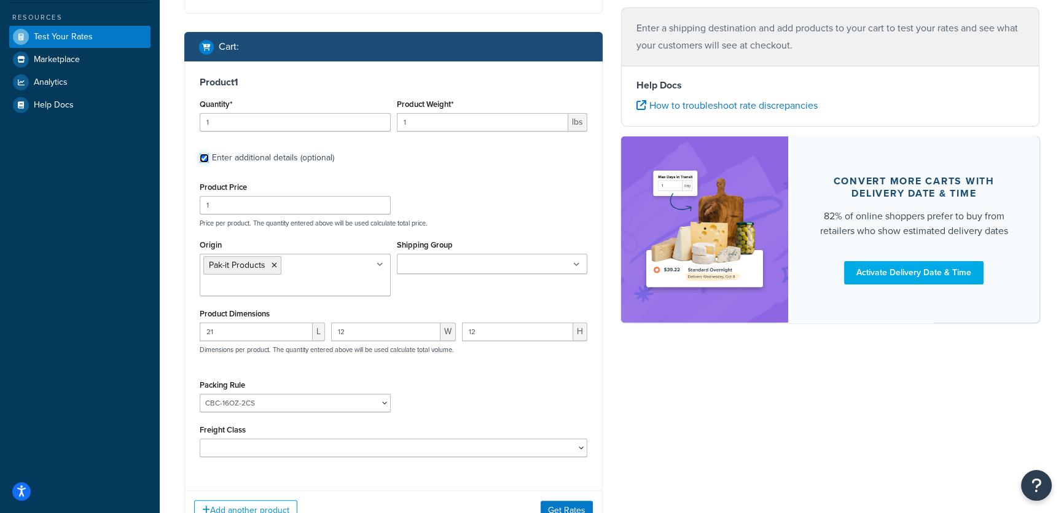
scroll to position [291, 0]
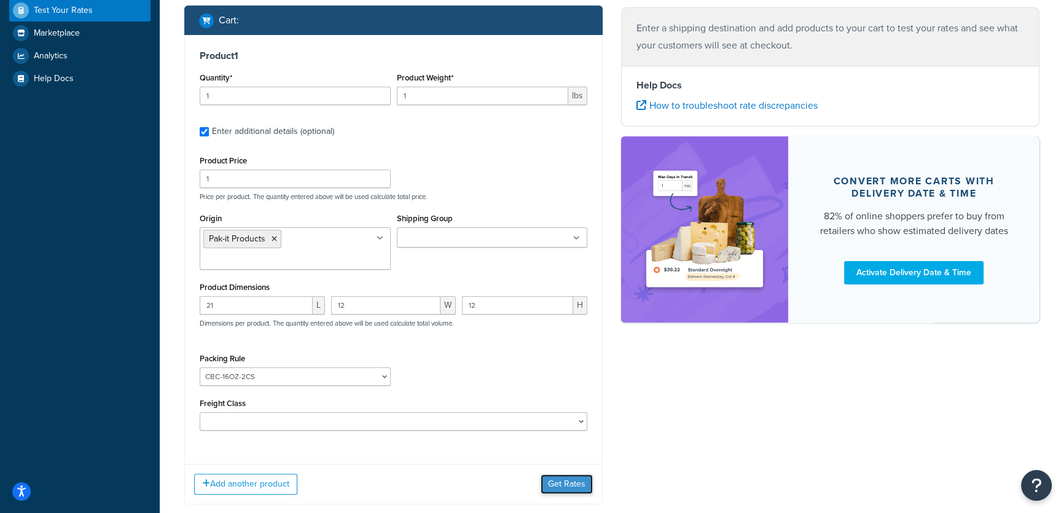
click at [563, 479] on button "Get Rates" at bounding box center [567, 484] width 52 height 20
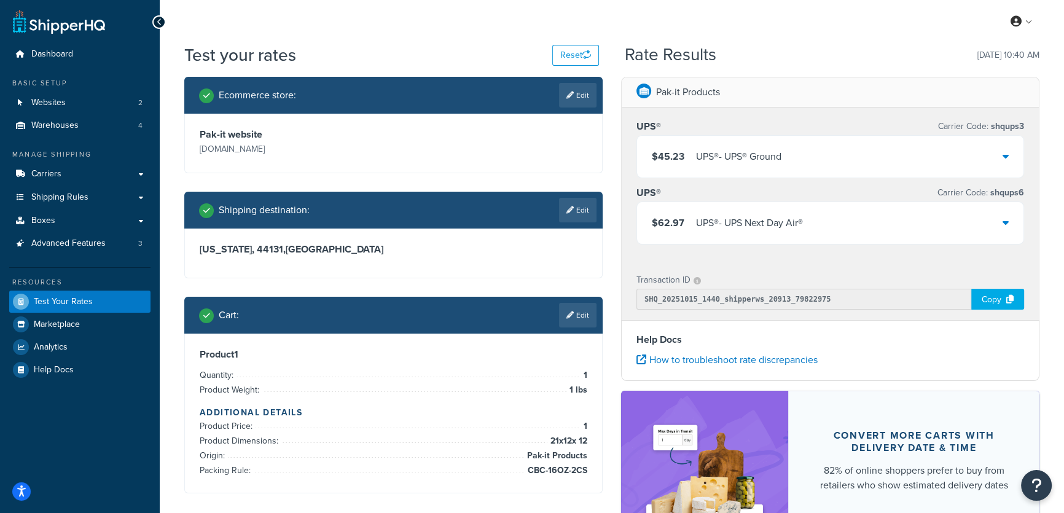
scroll to position [0, 0]
click at [1007, 157] on icon at bounding box center [1006, 156] width 6 height 10
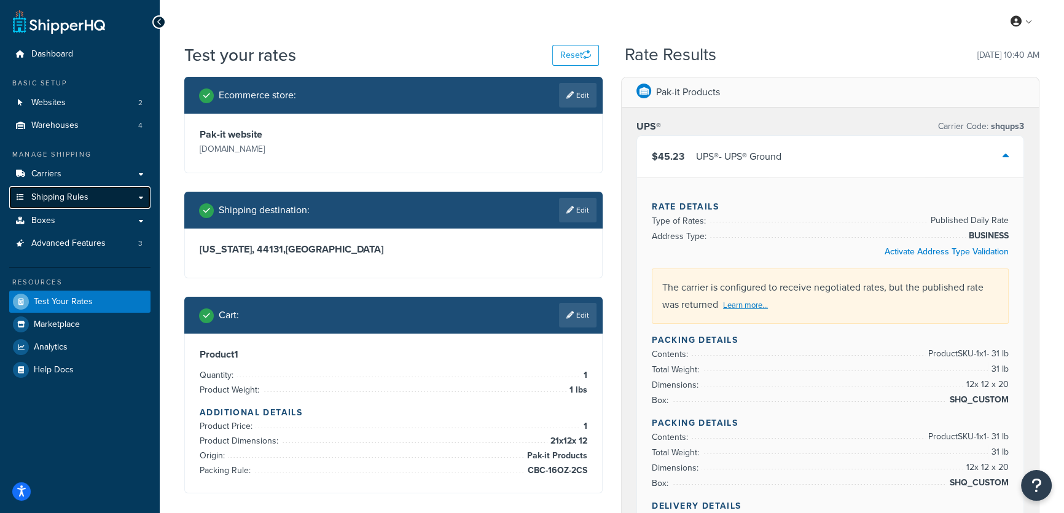
click at [48, 194] on span "Shipping Rules" at bounding box center [59, 197] width 57 height 10
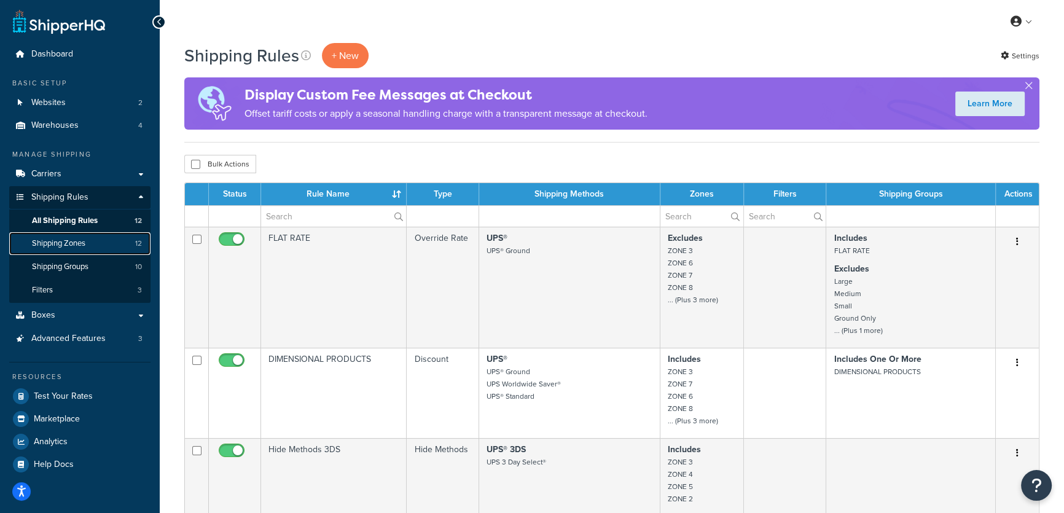
click at [71, 243] on span "Shipping Zones" at bounding box center [58, 243] width 53 height 10
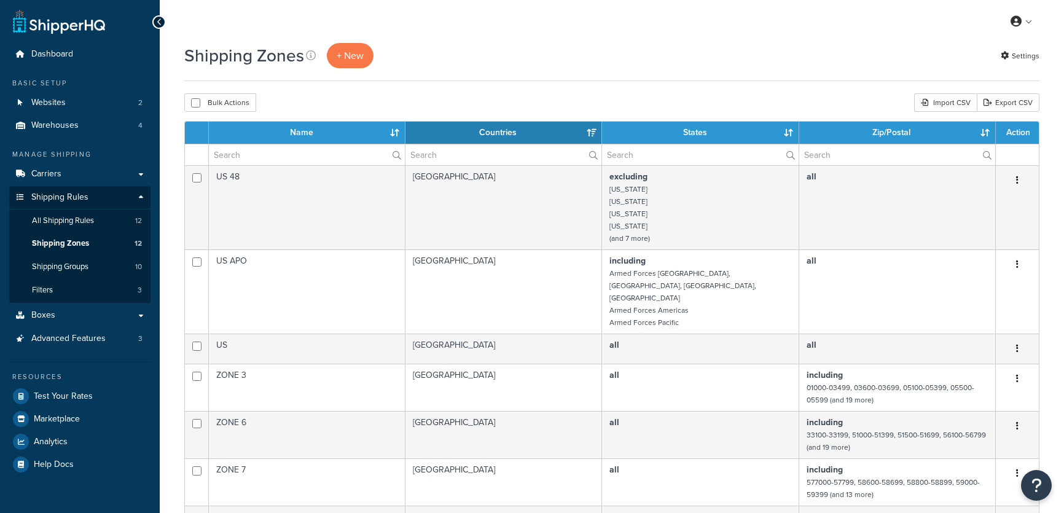
select select "15"
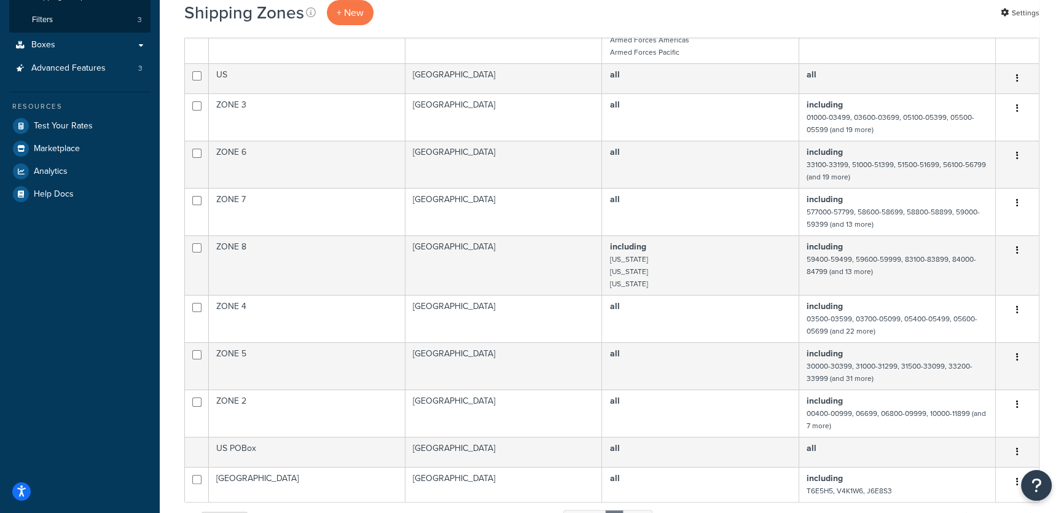
scroll to position [279, 0]
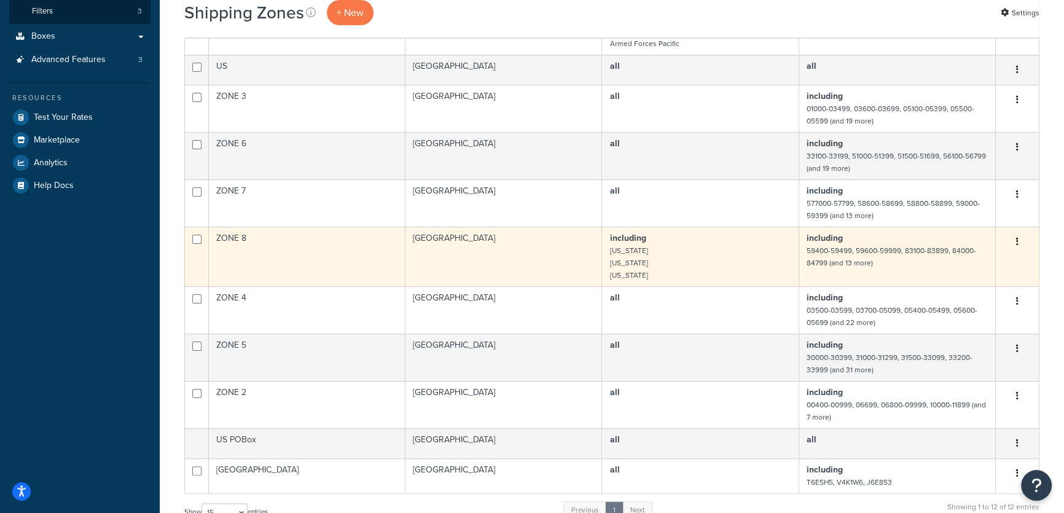
click at [1017, 237] on icon "button" at bounding box center [1017, 241] width 2 height 9
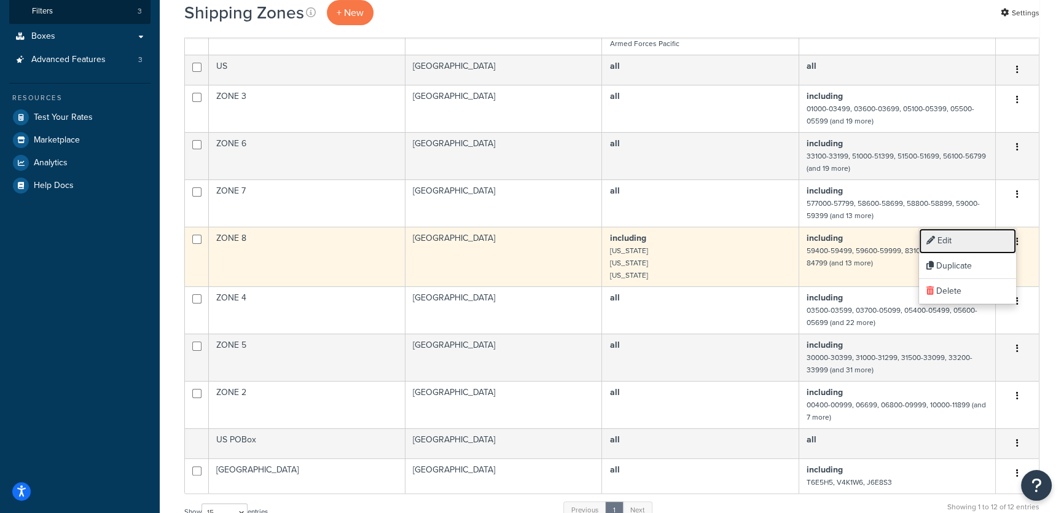
click at [946, 243] on link "Edit" at bounding box center [967, 241] width 97 height 25
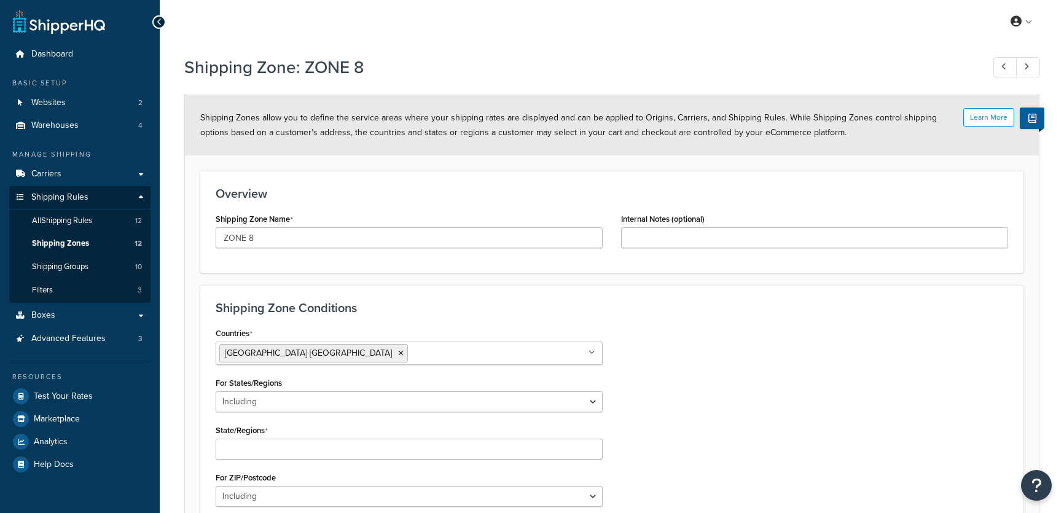
select select "including"
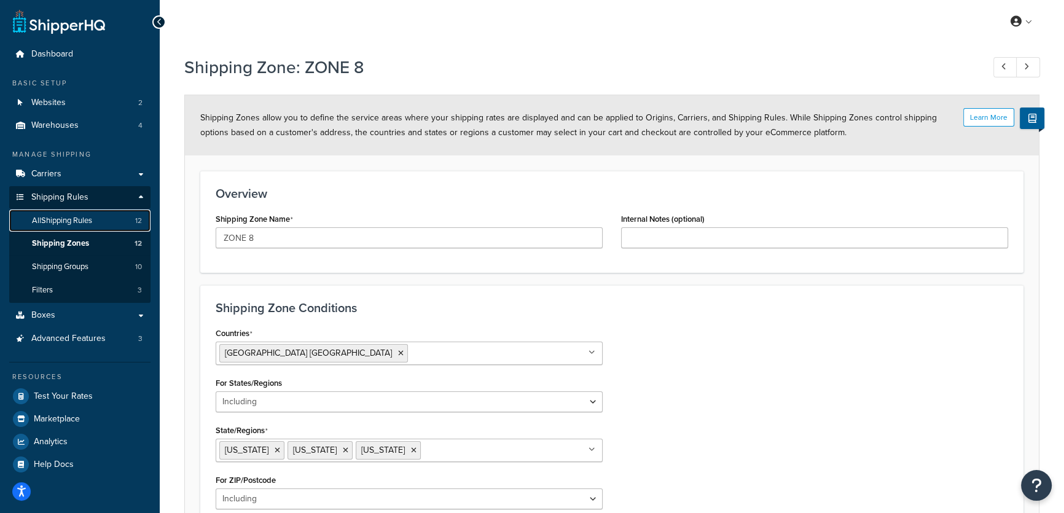
click at [66, 221] on span "All Shipping Rules" at bounding box center [62, 221] width 60 height 10
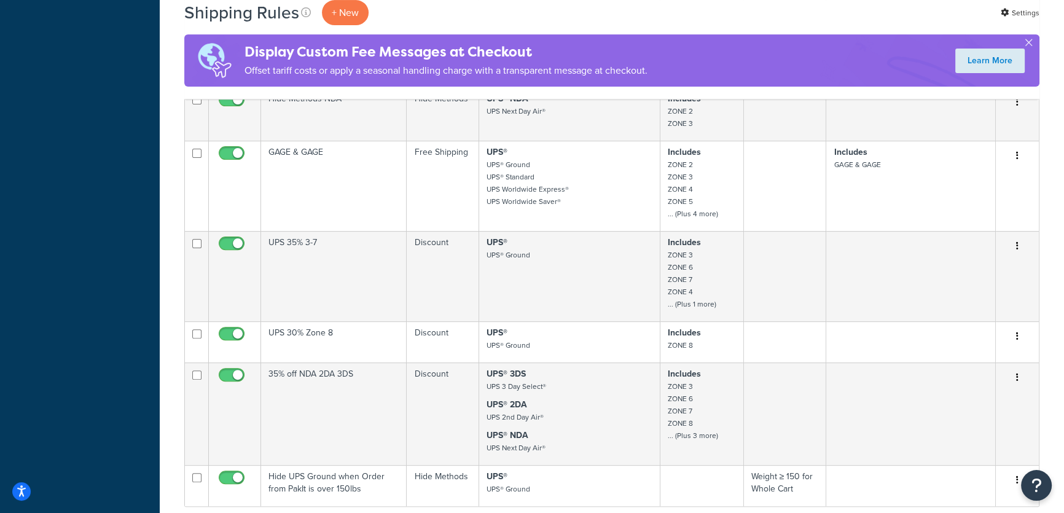
scroll to position [503, 0]
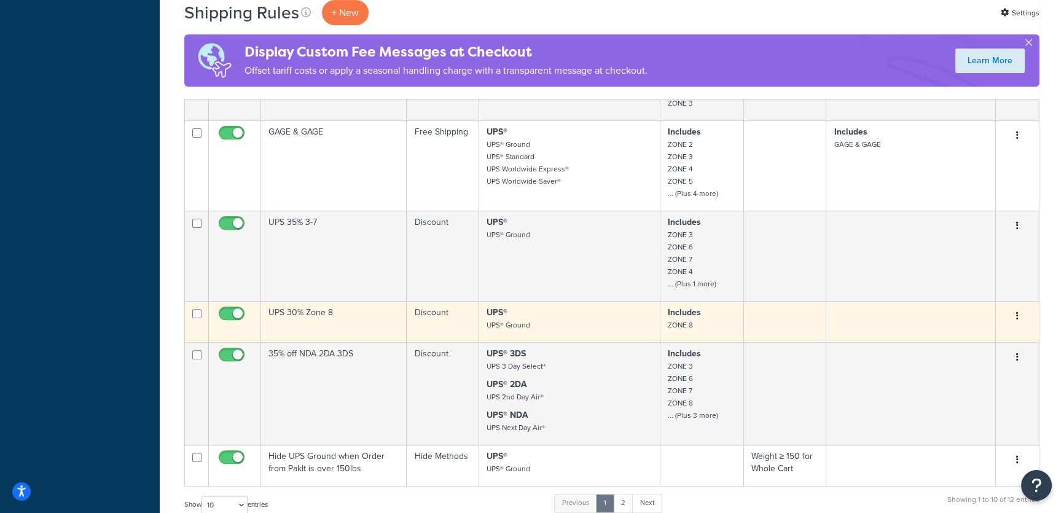
click at [1016, 314] on icon "button" at bounding box center [1017, 316] width 2 height 9
click at [956, 338] on link "Edit" at bounding box center [977, 339] width 97 height 25
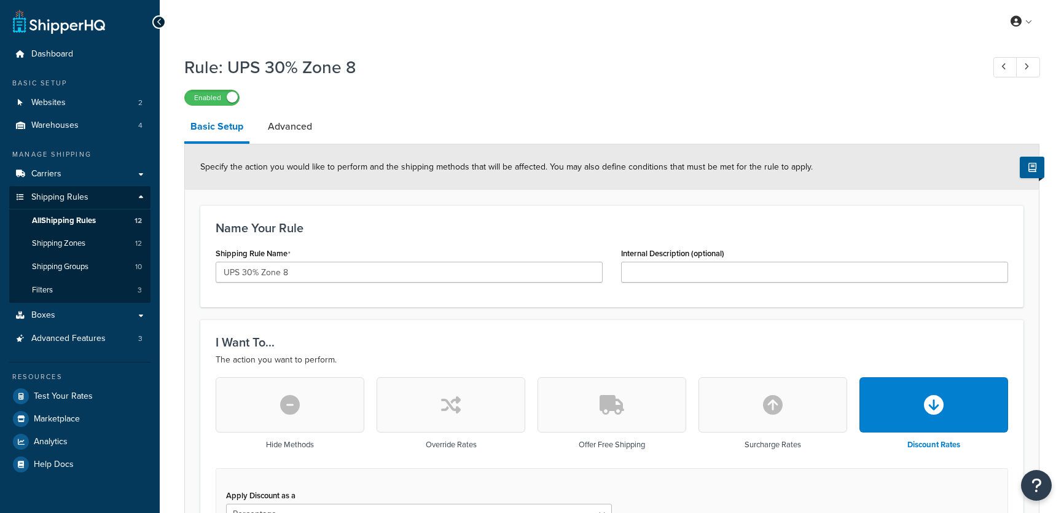
select select "PERCENTAGE"
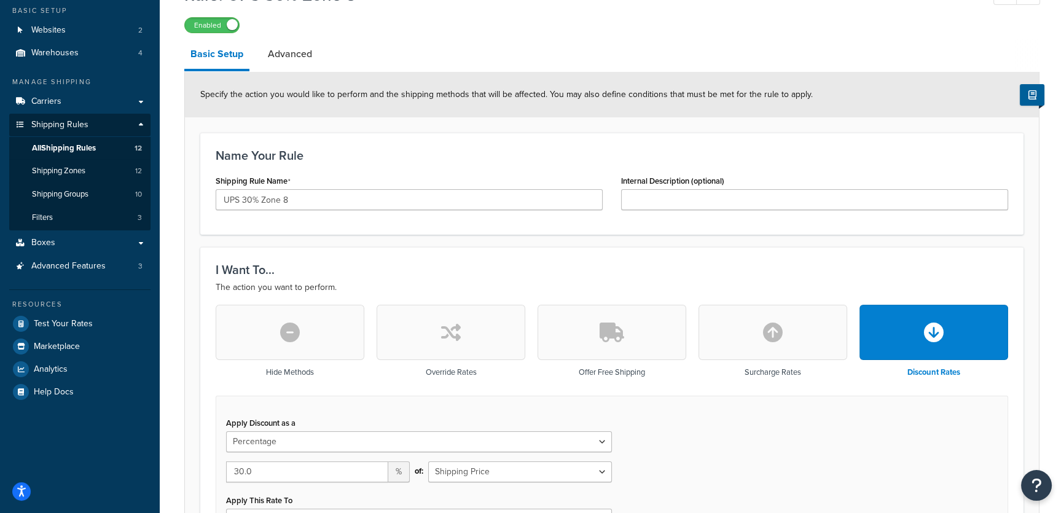
scroll to position [55, 0]
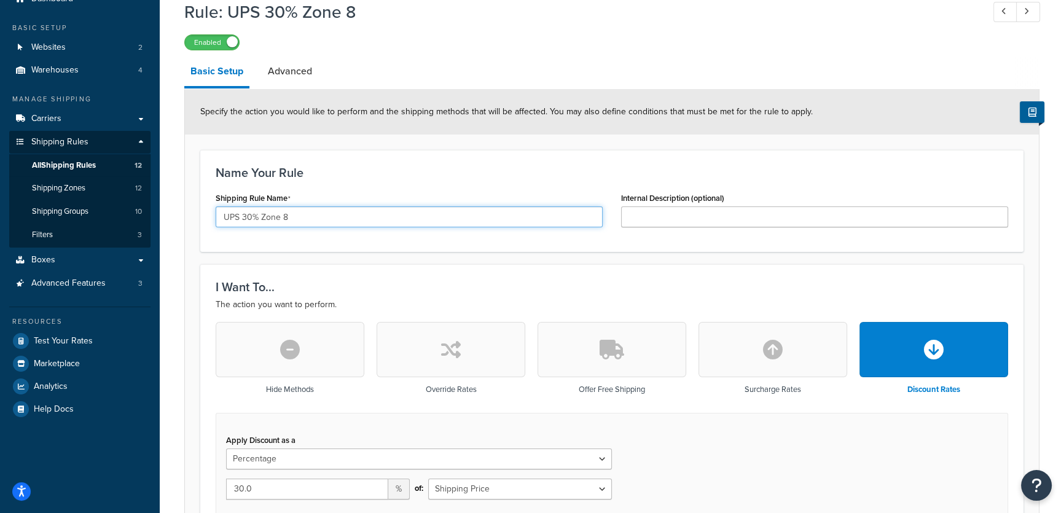
click at [250, 215] on input "UPS 30% Zone 8" at bounding box center [409, 216] width 387 height 21
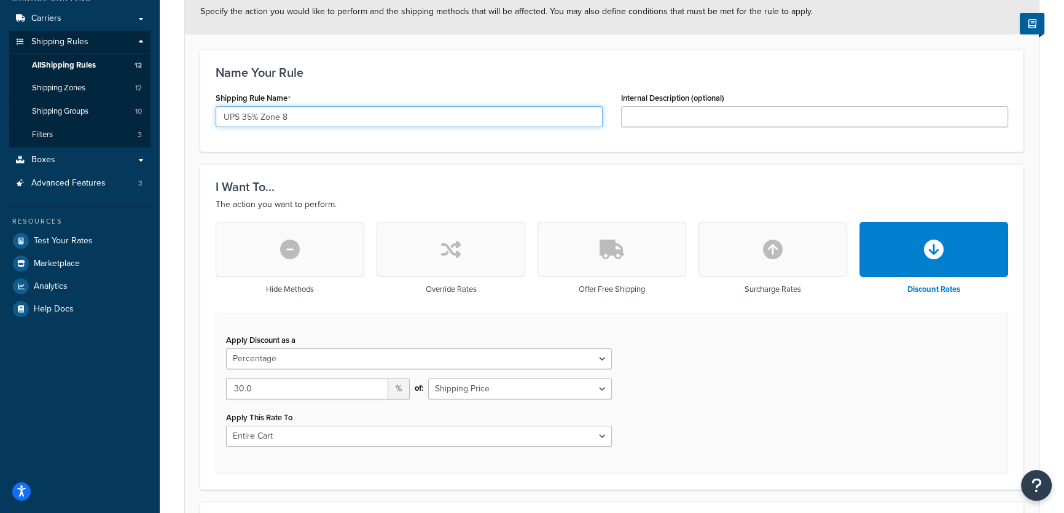
scroll to position [279, 0]
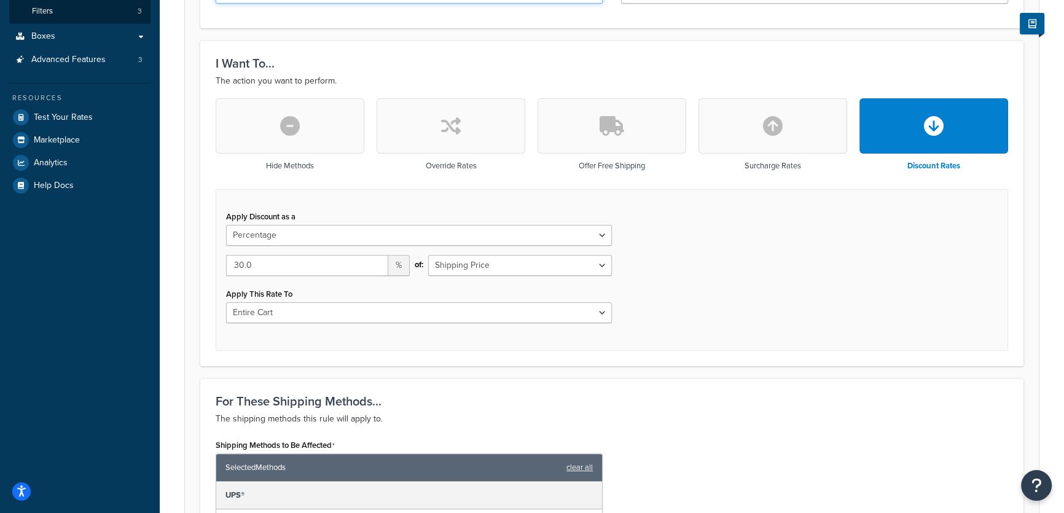
type input "UPS 35% Zone 8"
click at [243, 267] on input "30.0" at bounding box center [307, 265] width 162 height 21
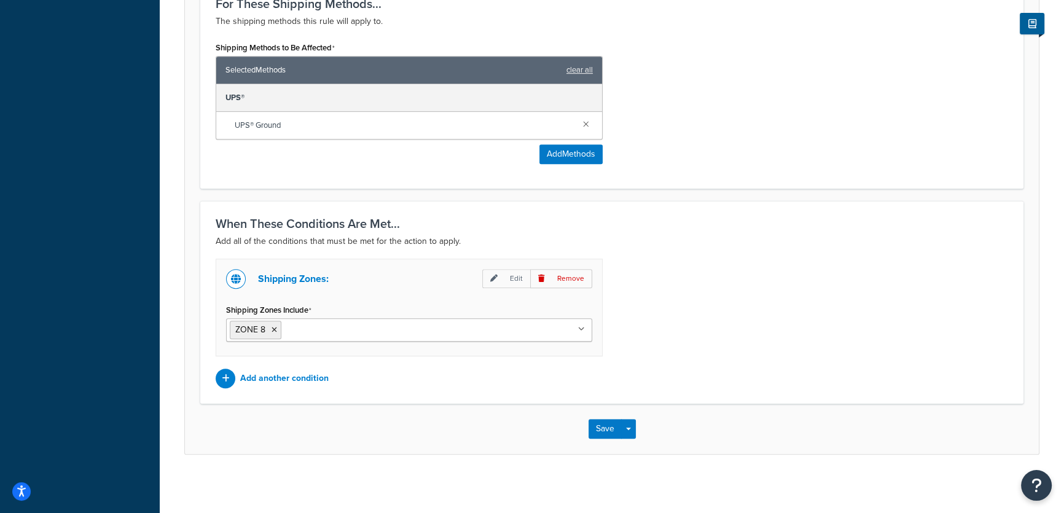
scroll to position [677, 0]
type input "35.0"
click at [605, 431] on button "Save" at bounding box center [605, 428] width 33 height 20
